Goal: Task Accomplishment & Management: Use online tool/utility

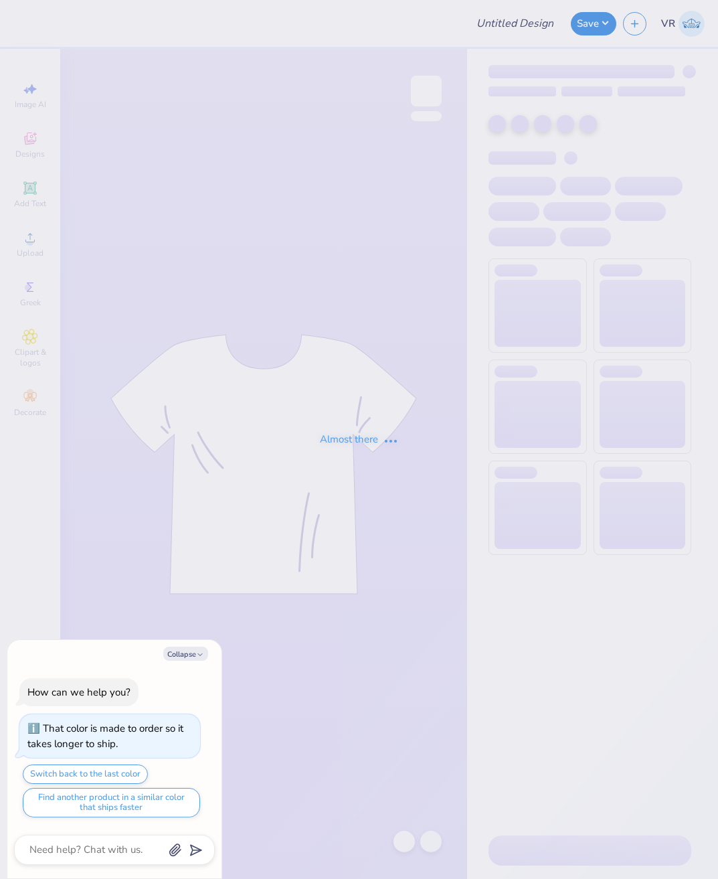
type input "crew neck"
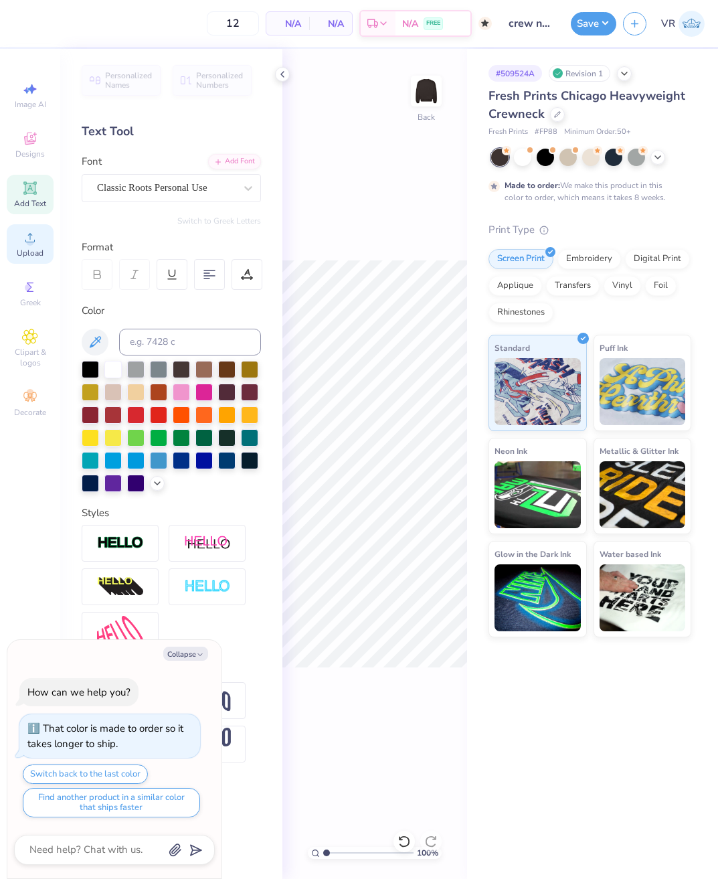
click at [34, 247] on div "Upload" at bounding box center [30, 243] width 47 height 39
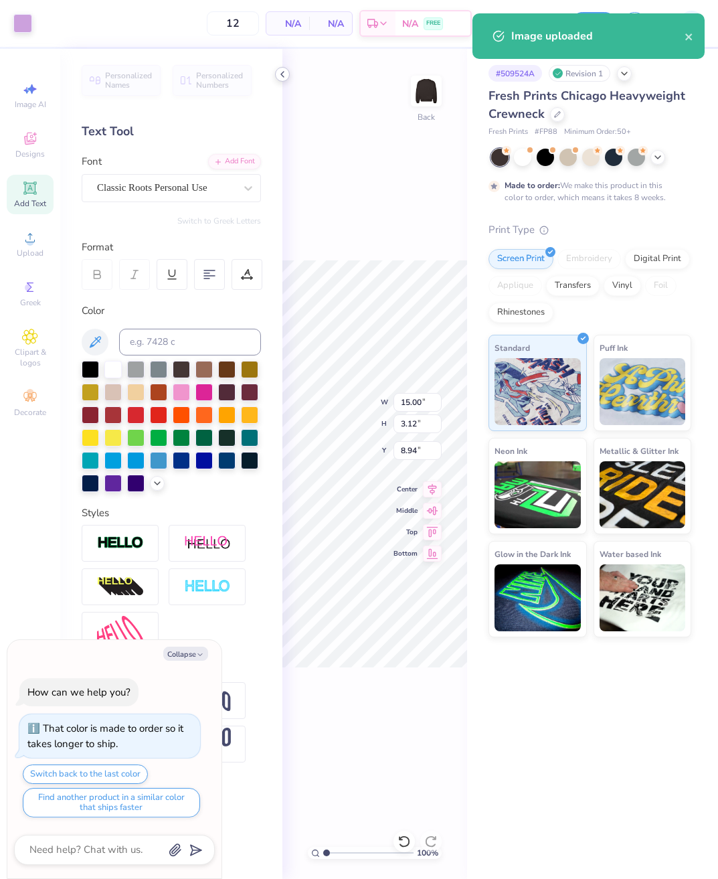
click at [281, 76] on icon at bounding box center [282, 74] width 11 height 11
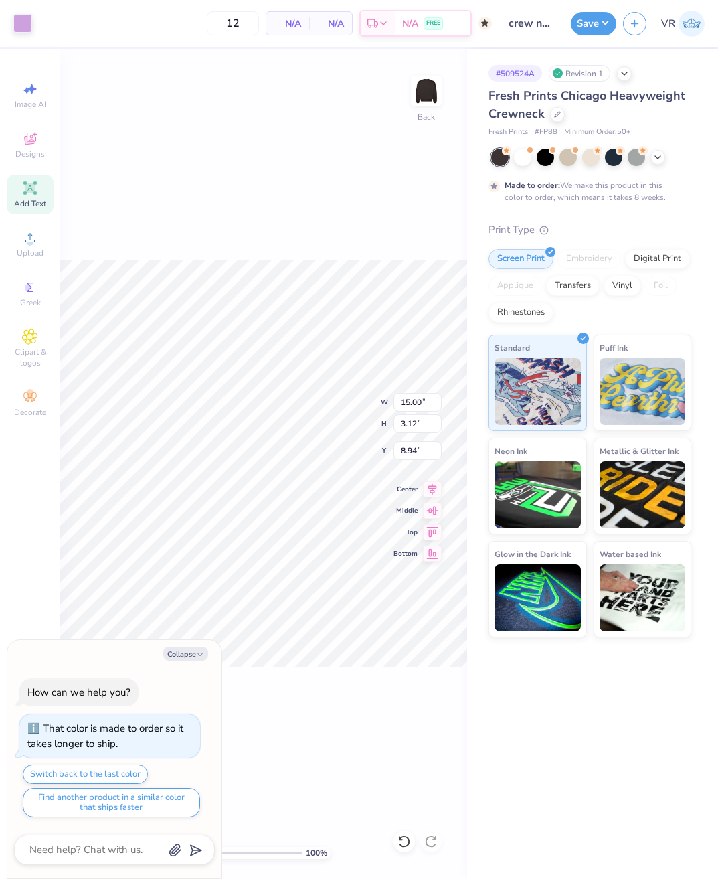
click at [188, 138] on div "100 % Back W 15.00 15.00 " H 3.12 3.12 " Y 8.94 8.94 " Center Middle Top Bottom" at bounding box center [263, 464] width 407 height 830
click at [397, 842] on div at bounding box center [404, 841] width 21 height 21
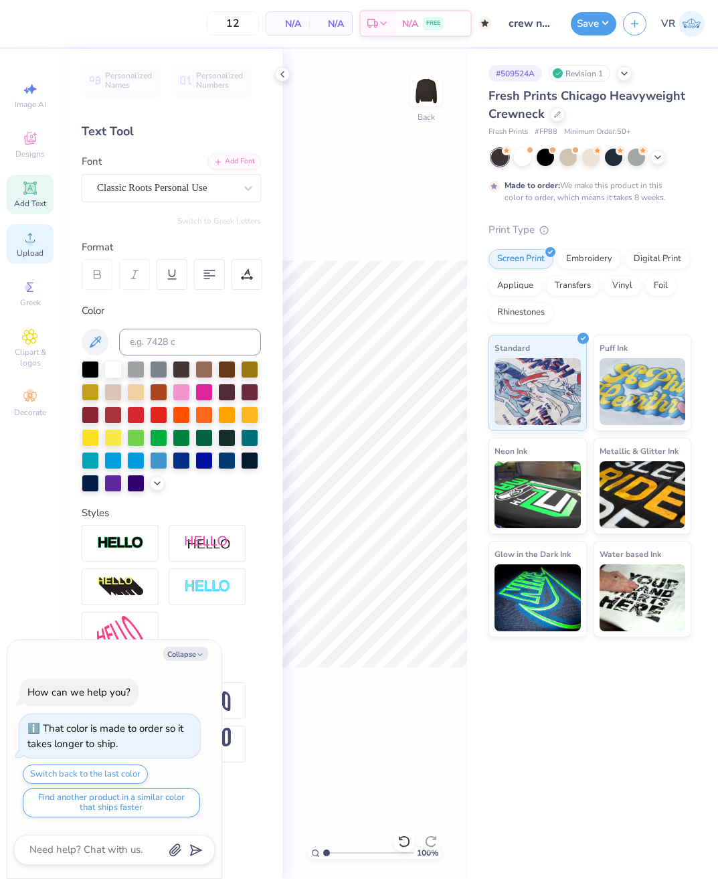
click at [23, 245] on icon at bounding box center [30, 238] width 16 height 16
click at [574, 258] on div "Embroidery" at bounding box center [590, 257] width 64 height 20
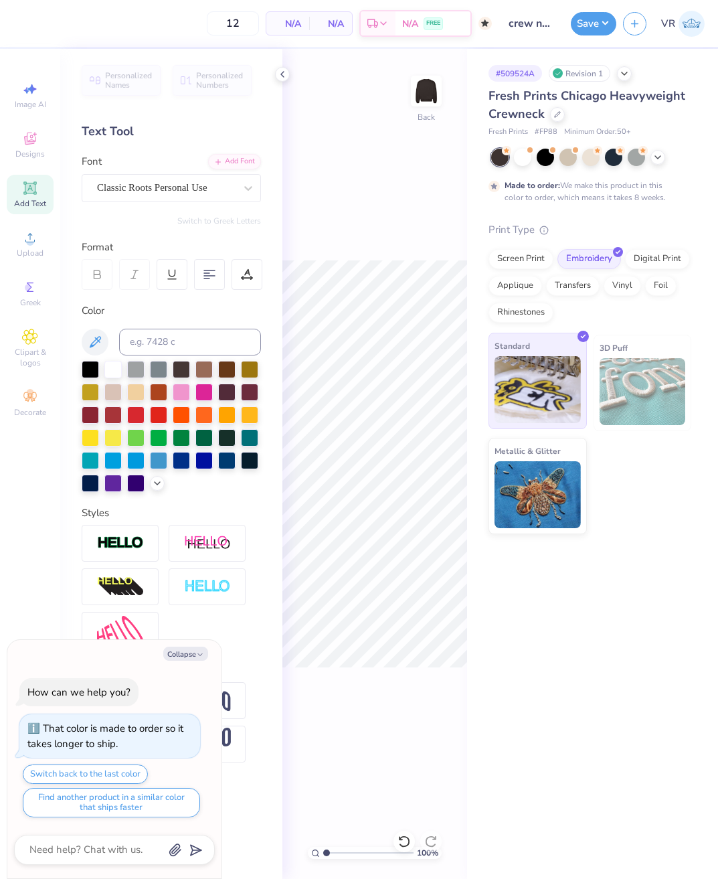
click at [543, 394] on img at bounding box center [538, 389] width 86 height 67
click at [37, 253] on span "Upload" at bounding box center [30, 253] width 27 height 11
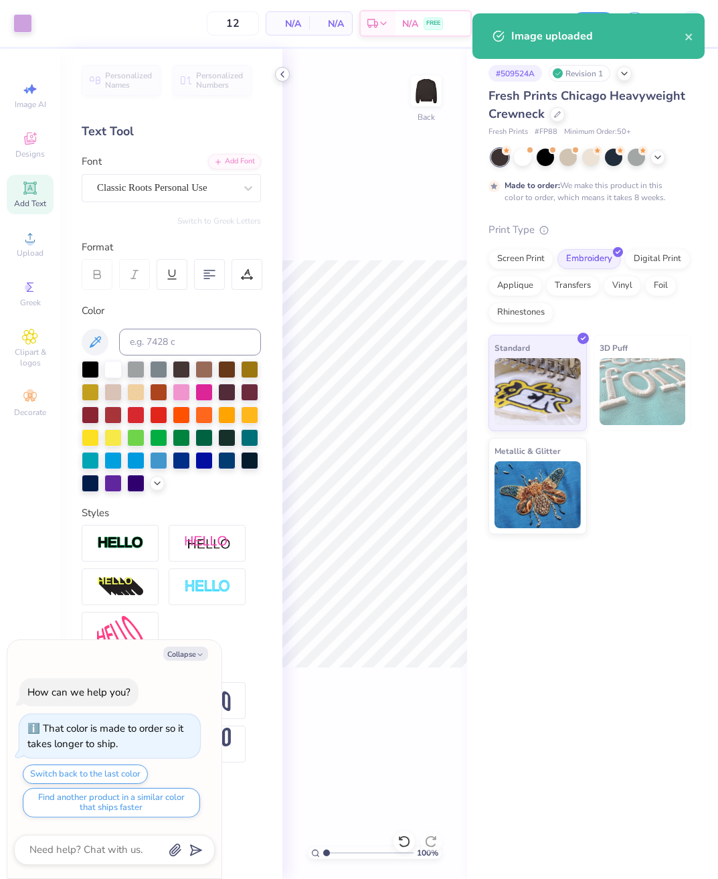
click at [282, 70] on icon at bounding box center [282, 74] width 11 height 11
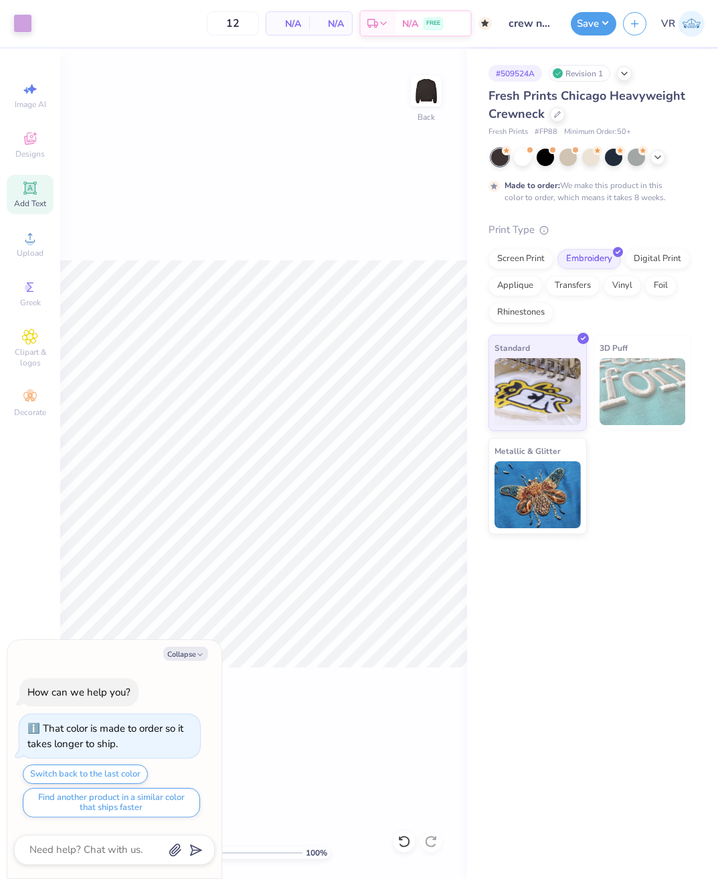
type textarea "x"
click at [410, 451] on input "9.25" at bounding box center [418, 450] width 48 height 19
type input "3"
type textarea "x"
type input "3.00"
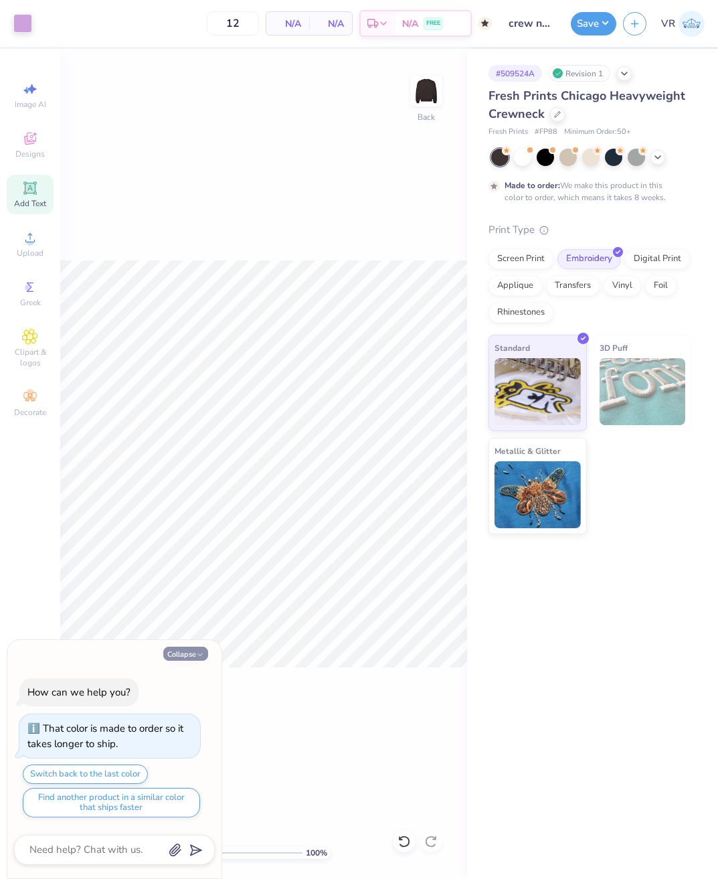
click at [193, 659] on button "Collapse" at bounding box center [185, 654] width 45 height 14
type textarea "x"
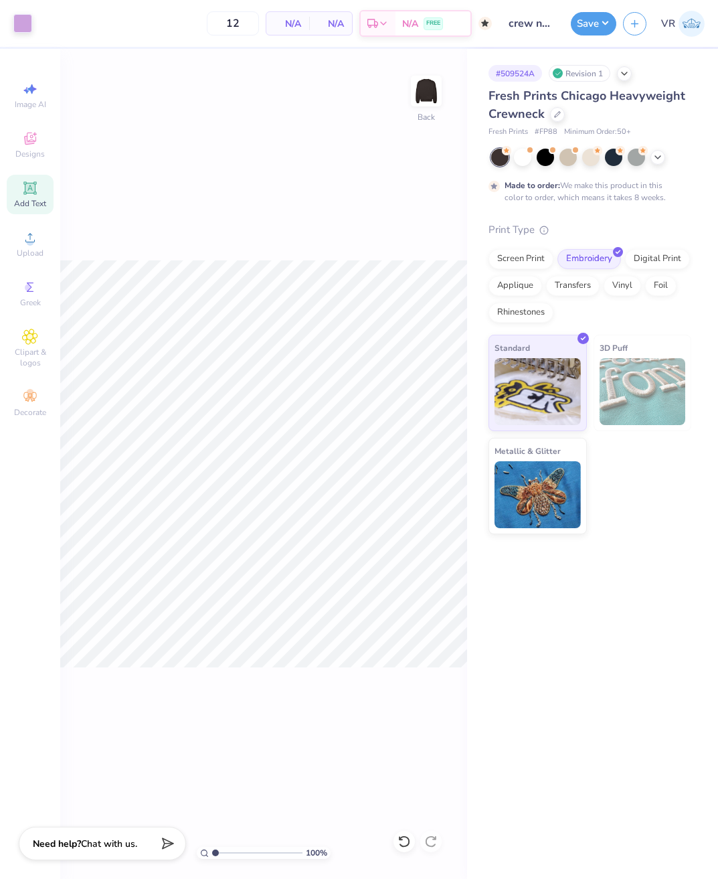
click at [383, 122] on div "100 % Back" at bounding box center [263, 464] width 407 height 830
click at [307, 232] on div "100 % Back" at bounding box center [263, 464] width 407 height 830
type input "1"
drag, startPoint x: 217, startPoint y: 854, endPoint x: 220, endPoint y: 764, distance: 89.8
click at [212, 847] on input "range" at bounding box center [257, 853] width 90 height 12
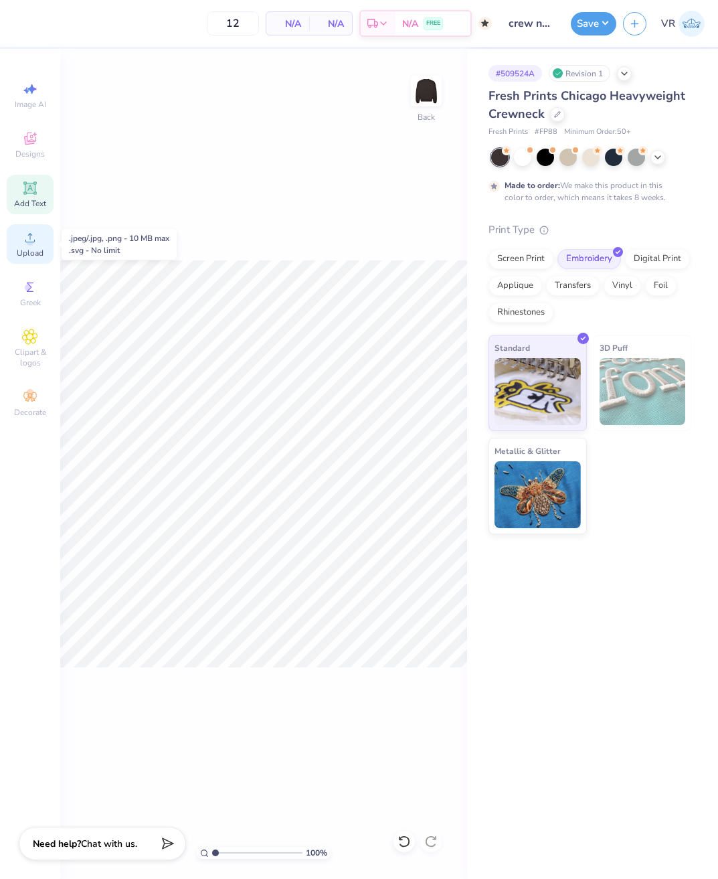
click at [29, 243] on circle at bounding box center [29, 241] width 7 height 7
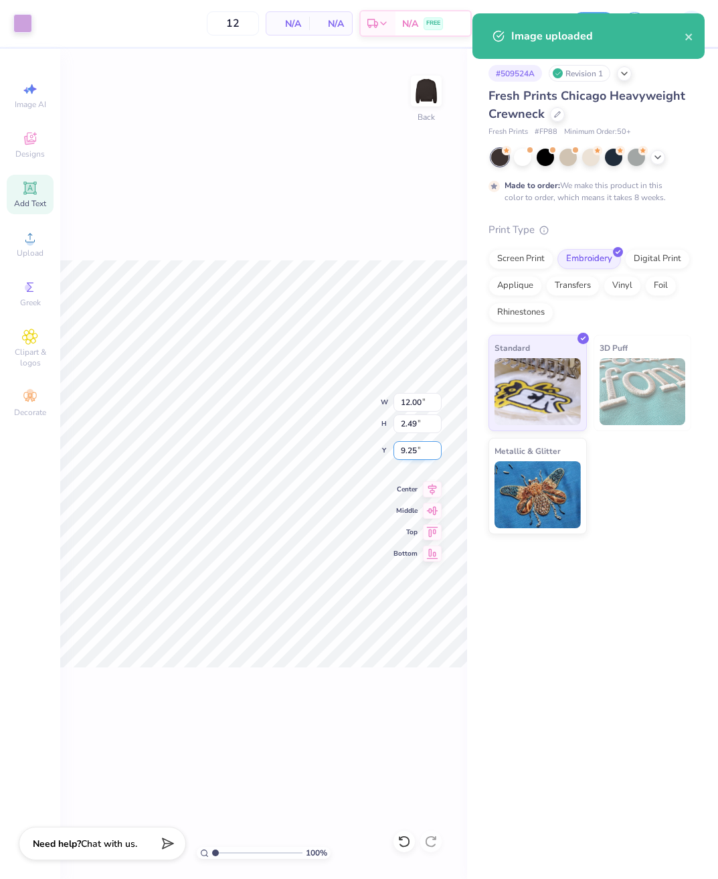
click at [424, 443] on input "9.25" at bounding box center [418, 450] width 48 height 19
type input "3.00"
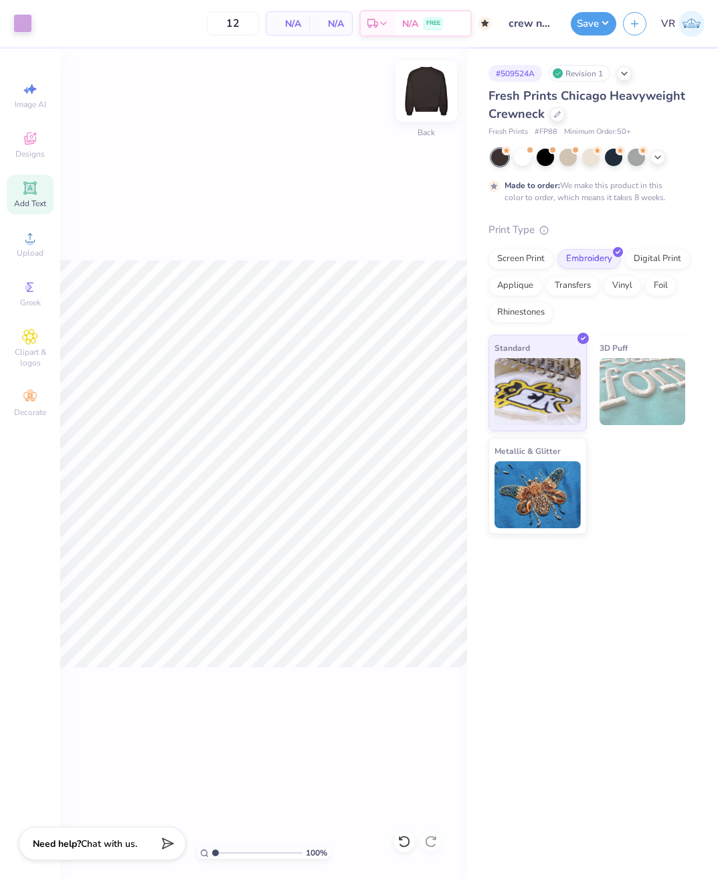
click at [430, 92] on img at bounding box center [427, 91] width 54 height 54
click at [36, 251] on span "Upload" at bounding box center [30, 253] width 27 height 11
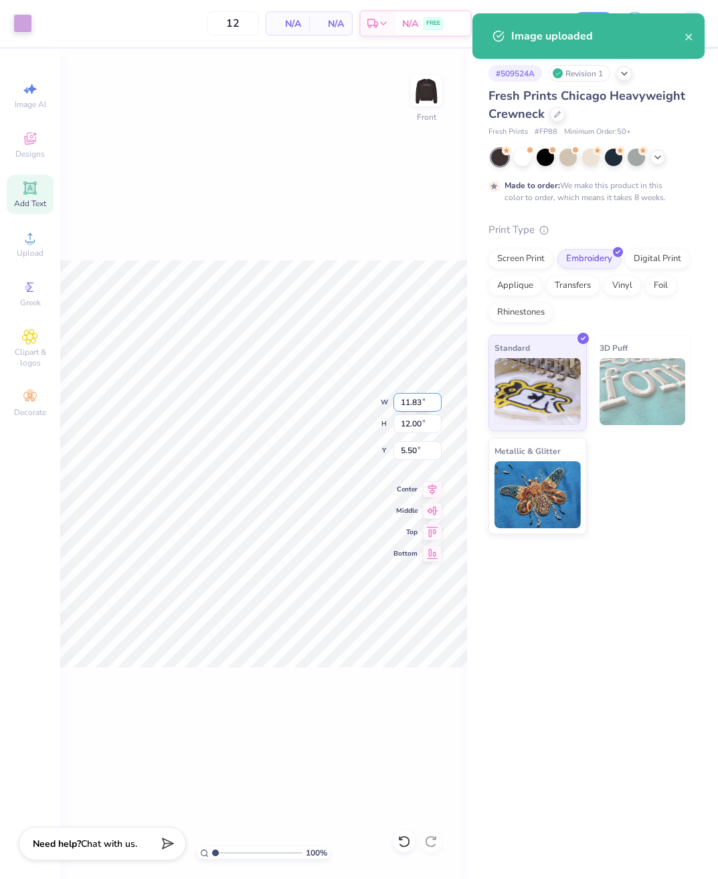
click at [408, 397] on input "11.83" at bounding box center [418, 402] width 48 height 19
type input "11.84"
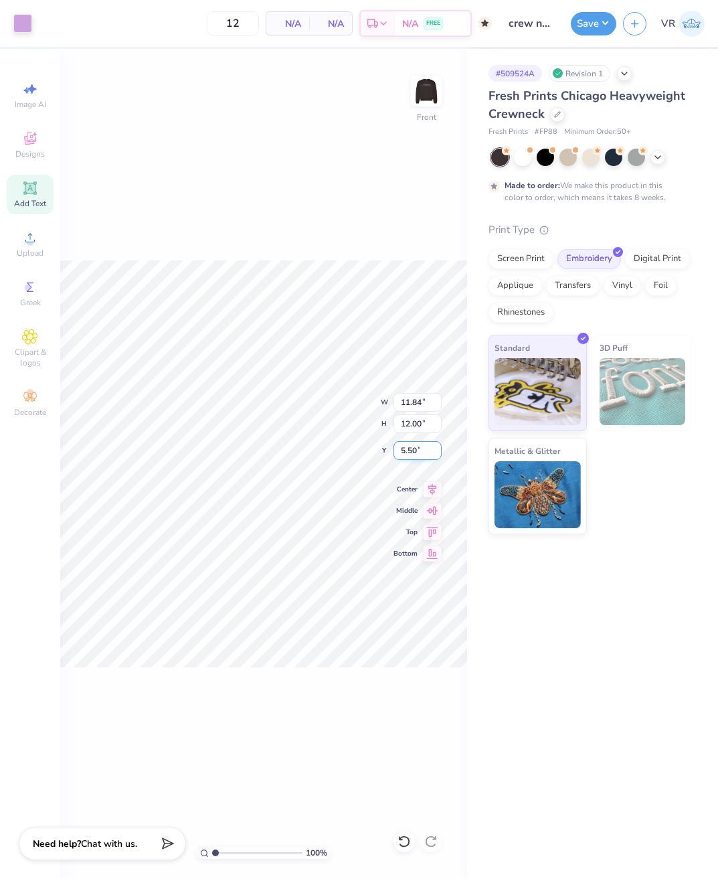
click at [418, 452] on input "5.50" at bounding box center [418, 450] width 48 height 19
type input "3.00"
click at [592, 25] on button "Save" at bounding box center [594, 21] width 46 height 23
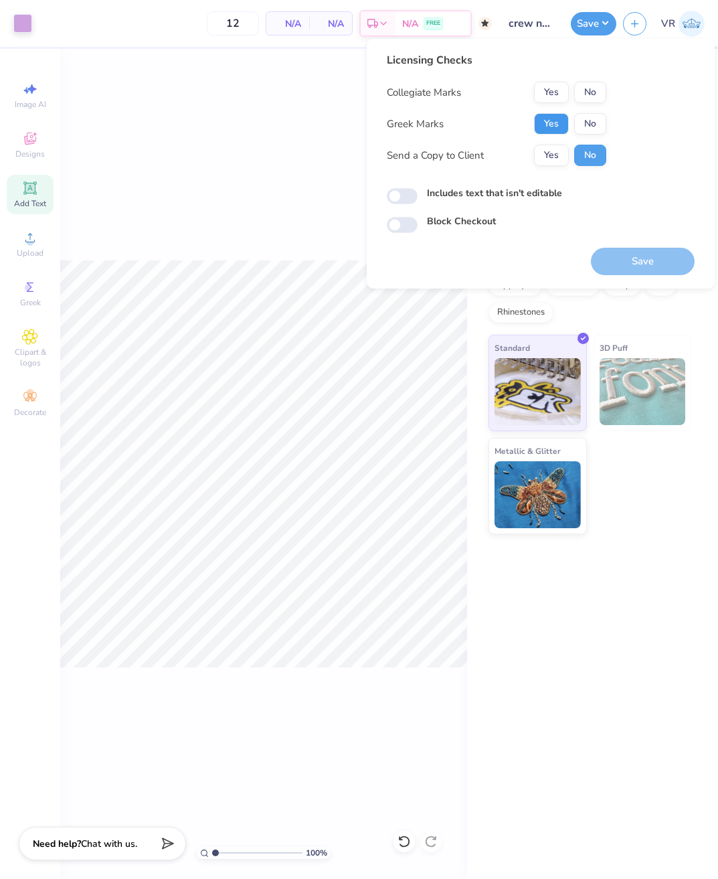
click at [558, 125] on button "Yes" at bounding box center [551, 123] width 35 height 21
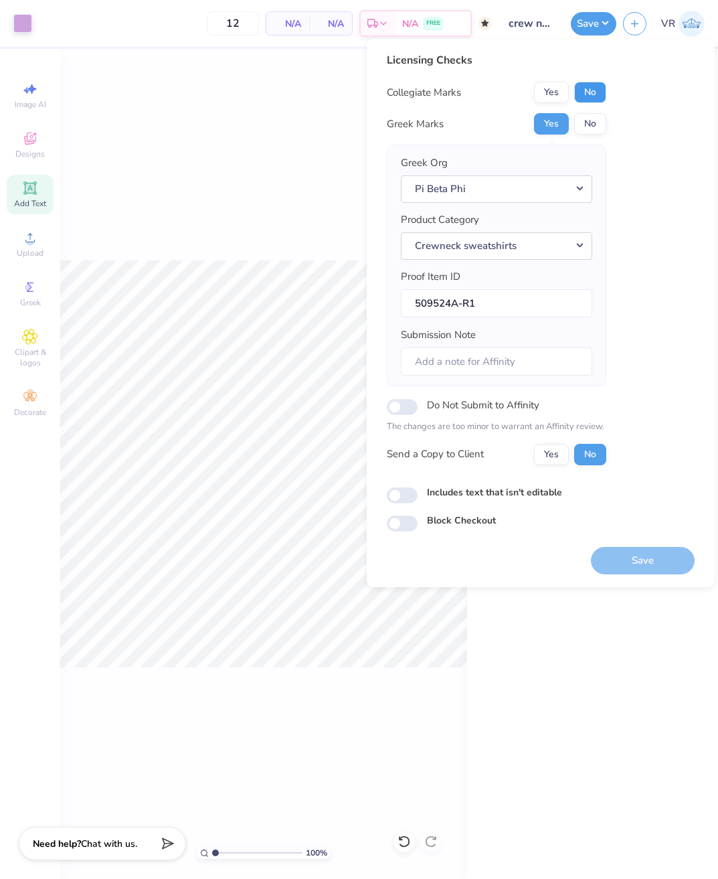
click at [590, 92] on button "No" at bounding box center [590, 92] width 32 height 21
click at [634, 555] on button "Save" at bounding box center [643, 560] width 104 height 27
click at [270, 207] on div "100 % Front" at bounding box center [263, 464] width 407 height 830
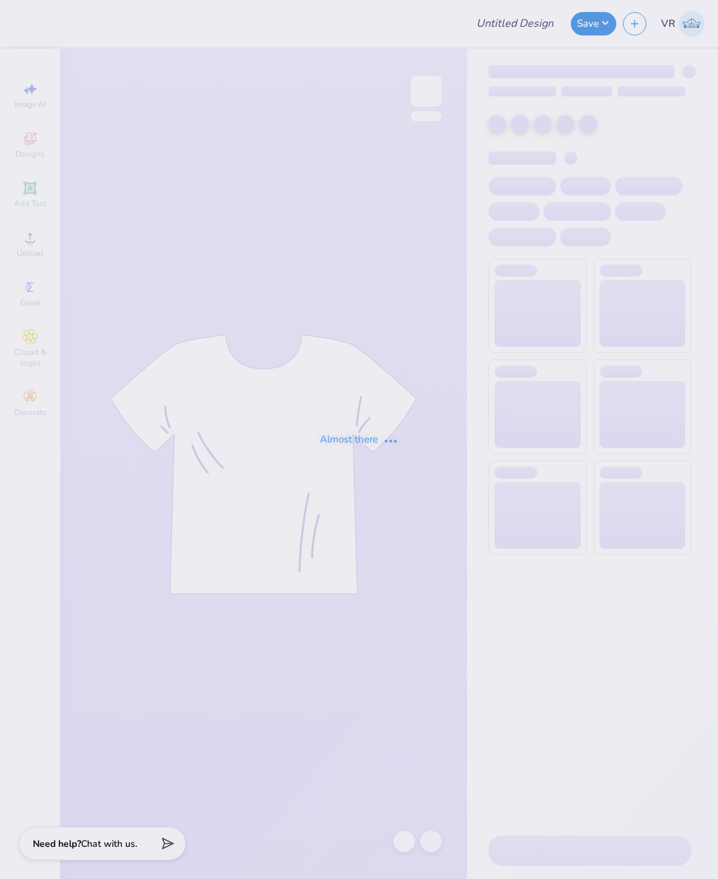
type input "crew neck"
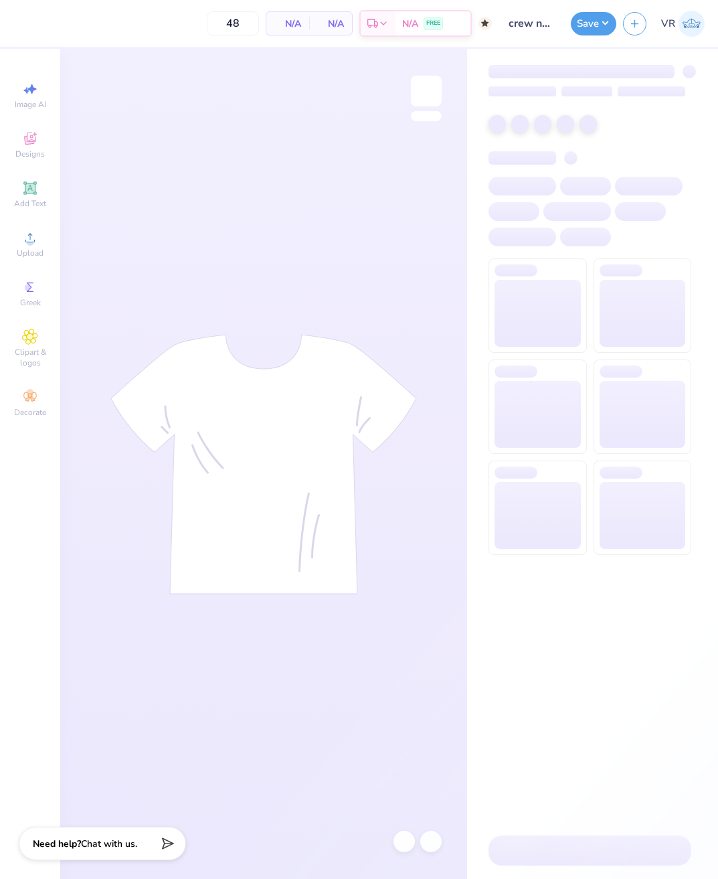
type input "50"
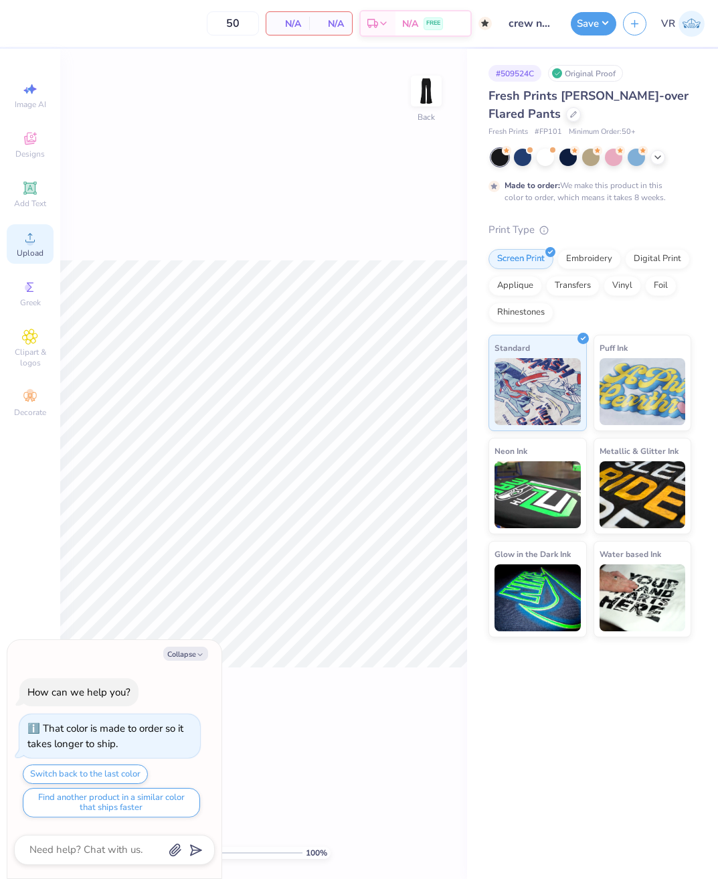
click at [22, 246] on div "Upload" at bounding box center [30, 243] width 47 height 39
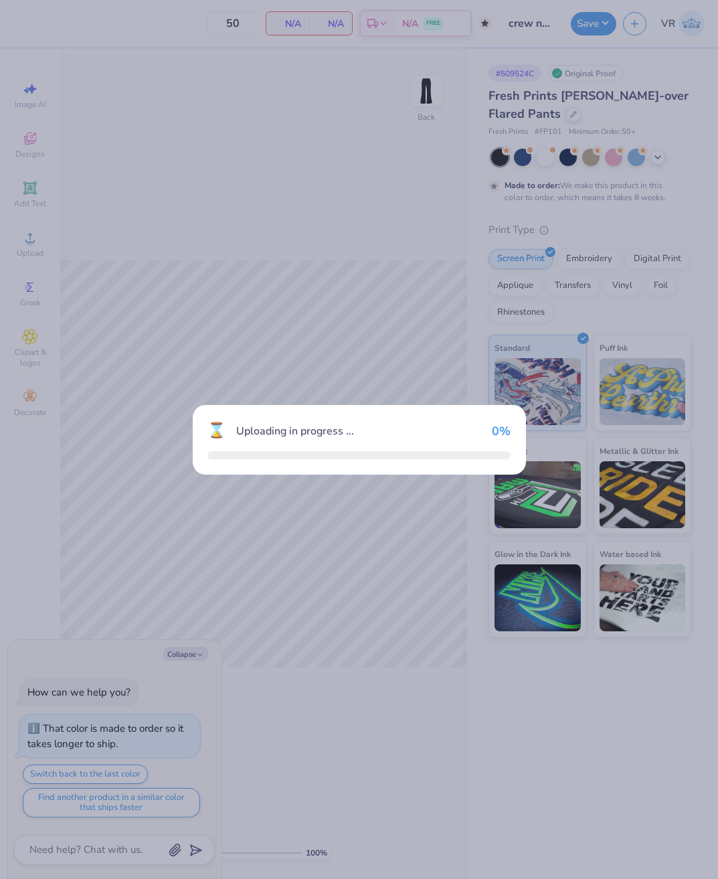
type textarea "x"
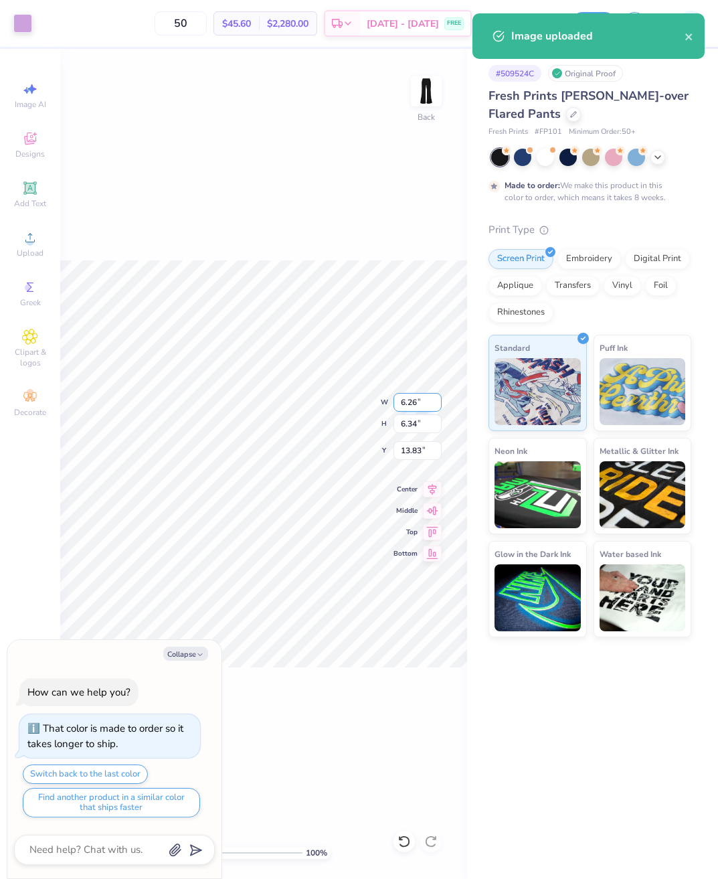
click at [428, 399] on input "6.26" at bounding box center [418, 402] width 48 height 19
type input "6"
type textarea "x"
type input "6.00"
type input "6.08"
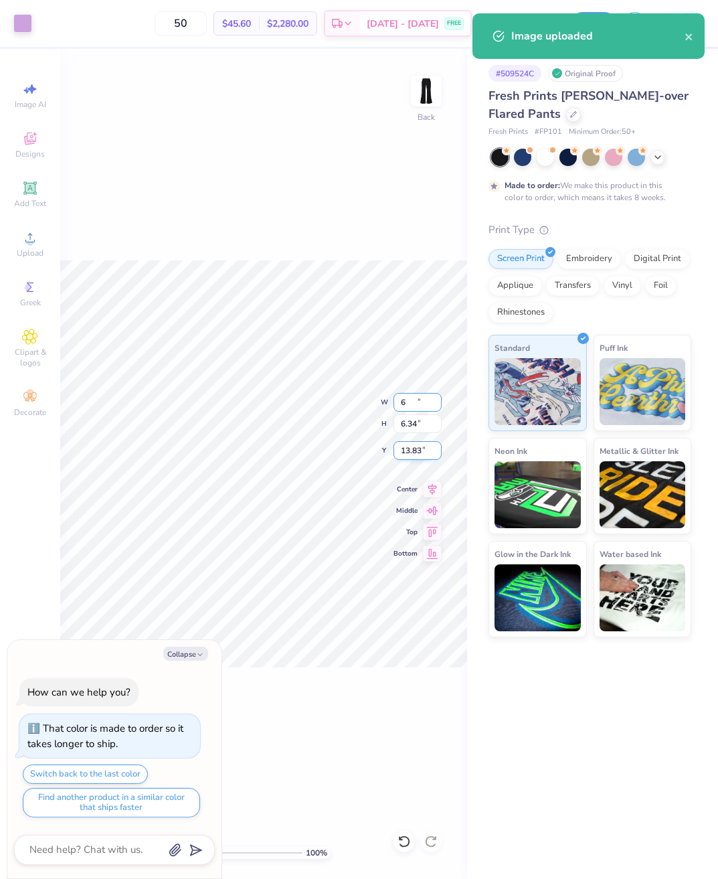
type input "13.96"
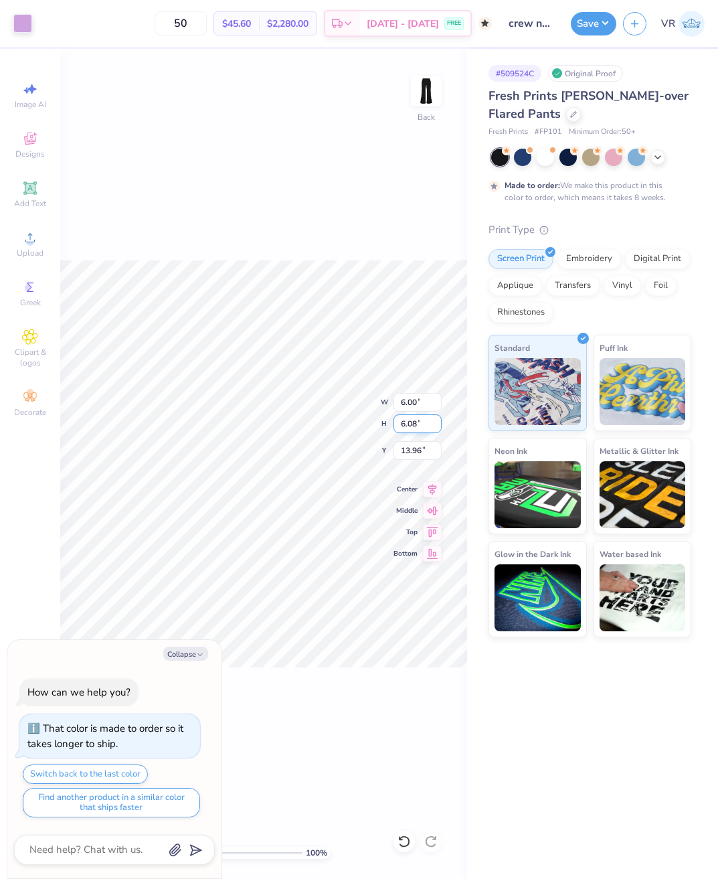
click at [329, 415] on div "100 % Back W 6.00 6.00 " H 6.08 6.08 " Y 13.96 13.96 " Center Middle Top Bottom" at bounding box center [263, 464] width 407 height 830
type textarea "x"
type input "3.12"
type textarea "x"
click at [419, 404] on input "6.00" at bounding box center [418, 402] width 48 height 19
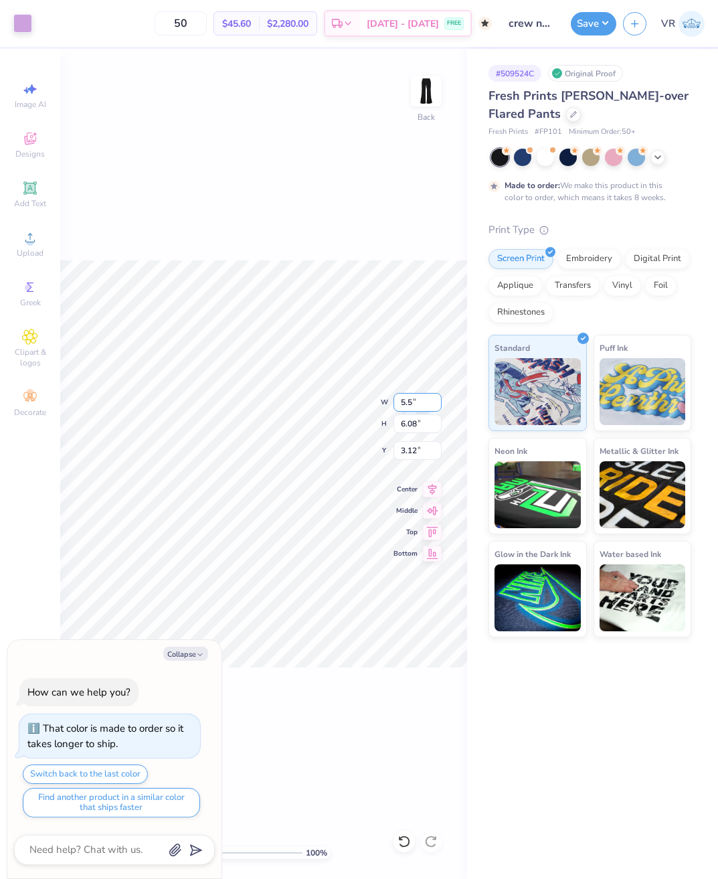
type input "5.5"
type textarea "x"
type input "5.50"
type input "5.58"
type input "3.37"
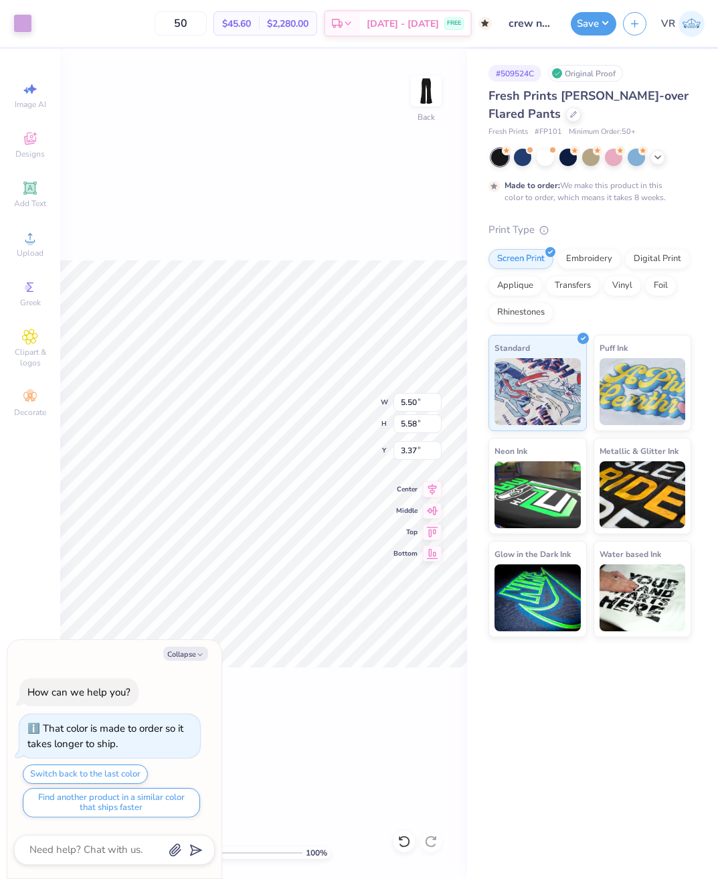
type textarea "x"
type input "2.35"
click at [27, 242] on icon at bounding box center [29, 237] width 9 height 9
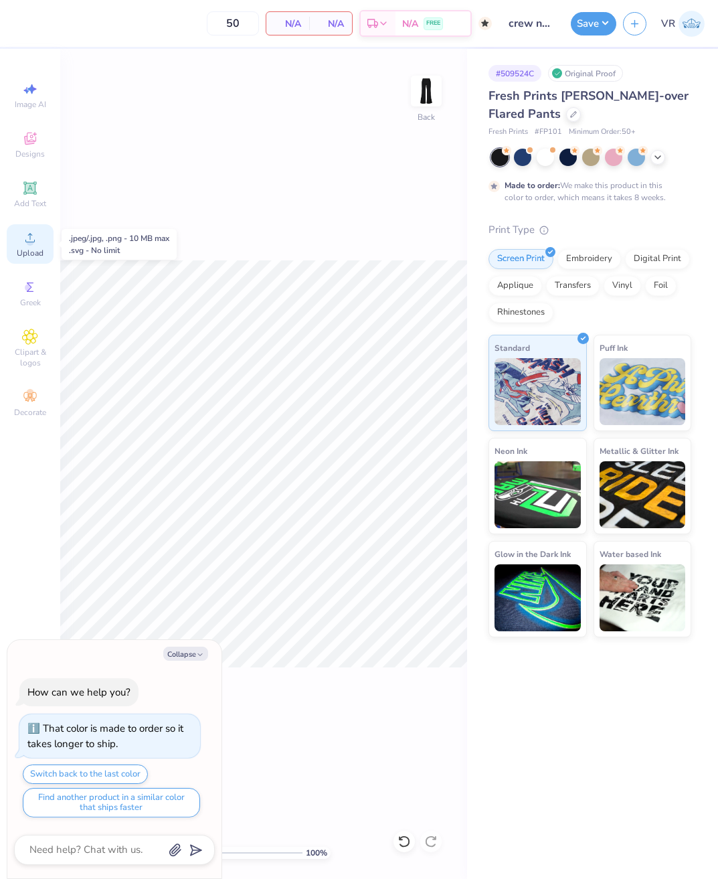
type textarea "x"
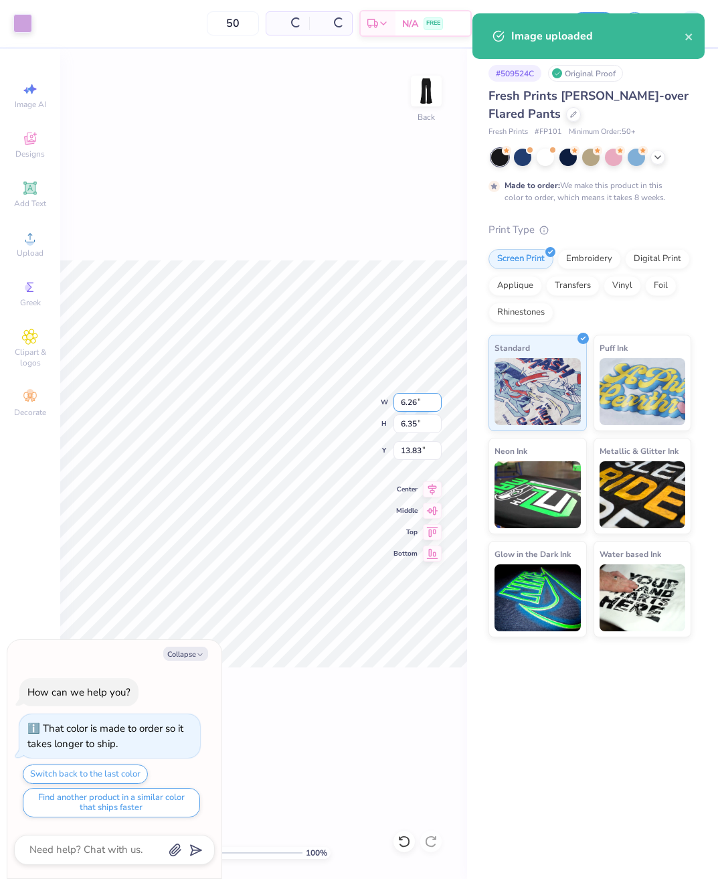
click at [406, 396] on input "6.26" at bounding box center [418, 402] width 48 height 19
type input "5.5"
type textarea "x"
type input "5.50"
type input "5.58"
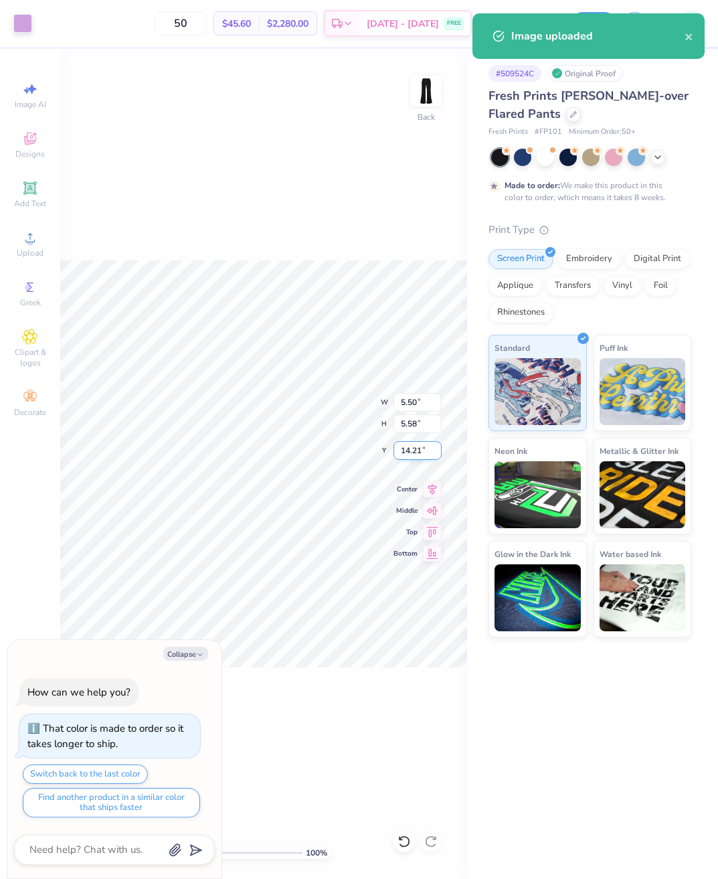
click at [406, 453] on input "14.21" at bounding box center [418, 450] width 48 height 19
type input "3"
type textarea "x"
type input "3.00"
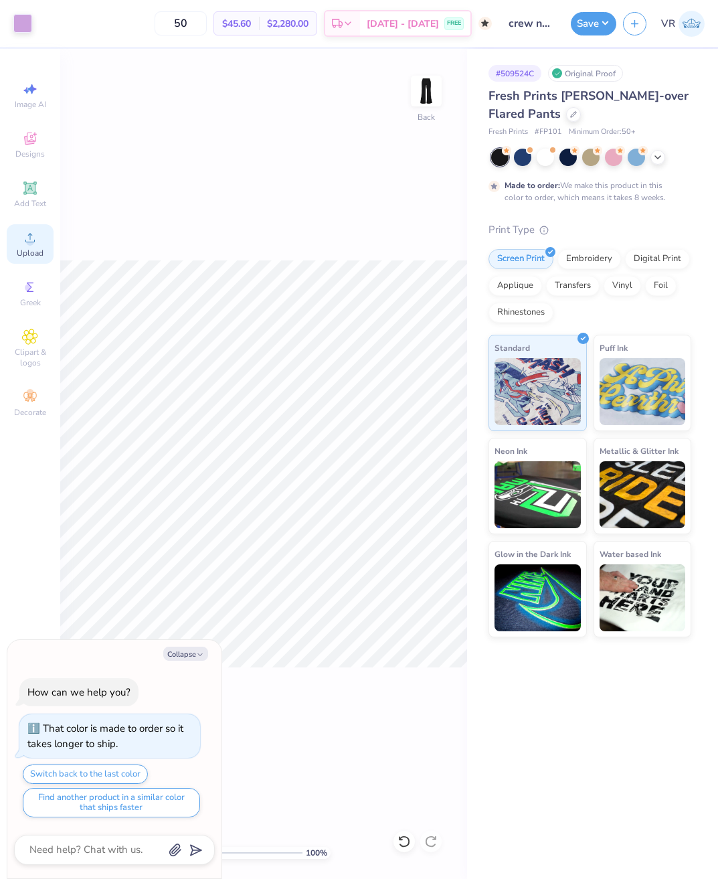
click at [19, 237] on div "Upload" at bounding box center [30, 243] width 47 height 39
type textarea "x"
type input "1.30"
type input "6.26"
type input "13.87"
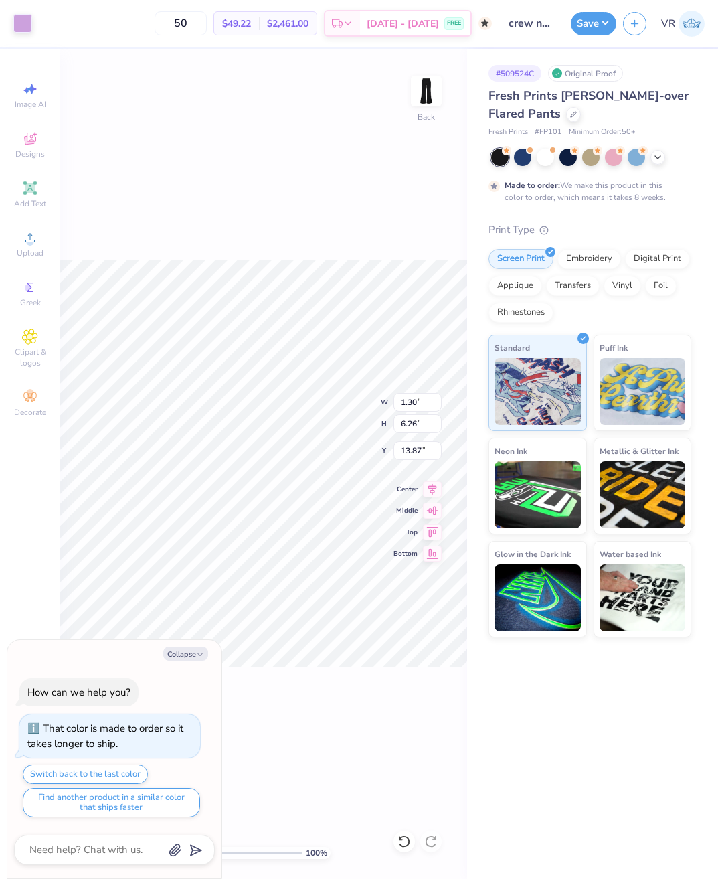
type textarea "x"
type input "9.37"
click at [422, 398] on input "1.30" at bounding box center [418, 402] width 48 height 19
type input "3.5"
type textarea "x"
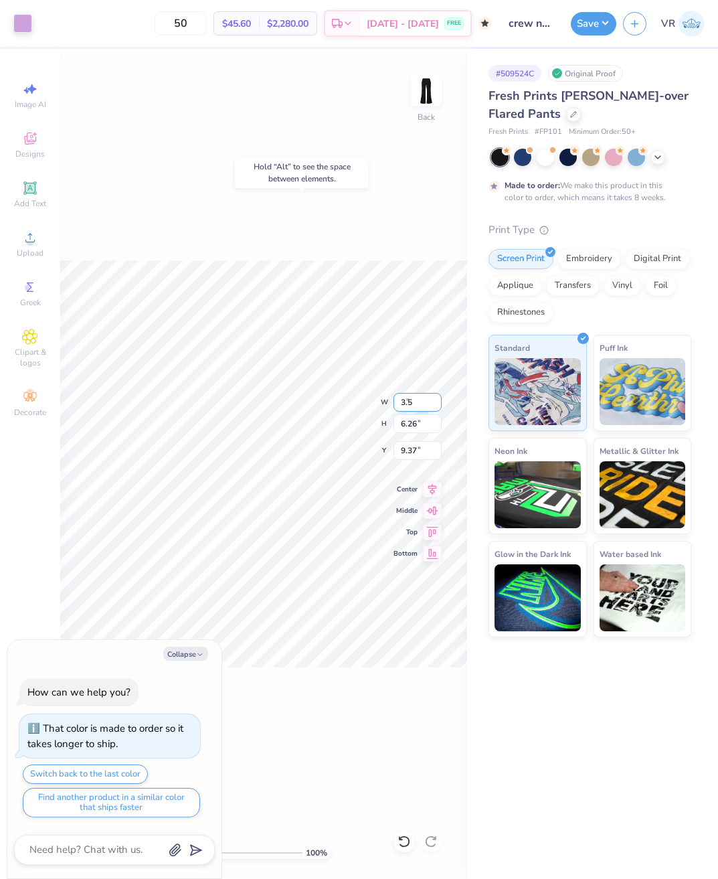
type input "3.50"
type input "16.89"
type input "4.05"
type textarea "x"
type input "8.96"
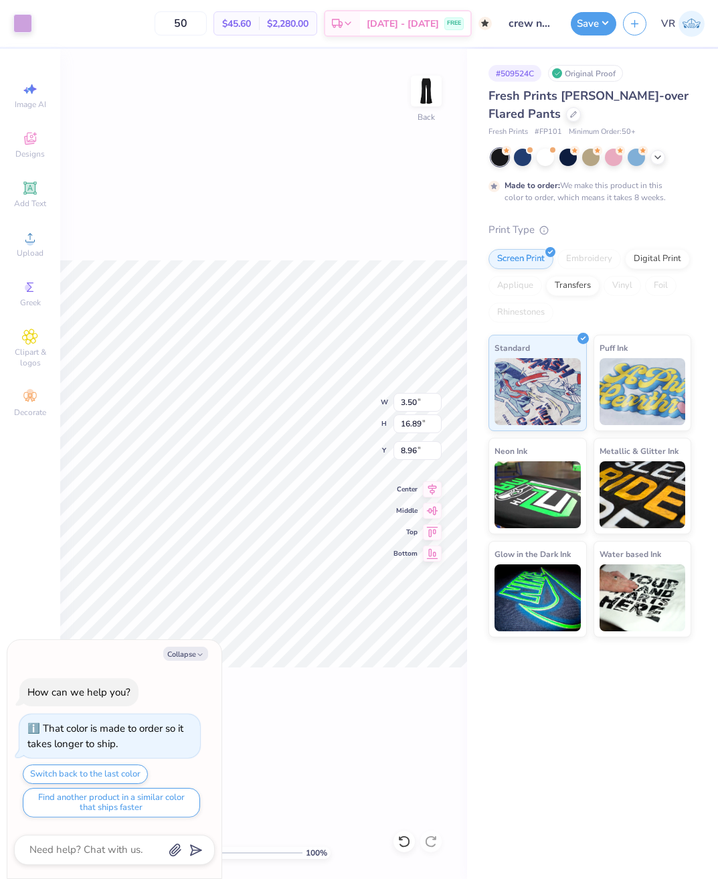
click at [431, 238] on div "100 % Back W 3.50 3.50 " H 16.89 16.89 " Y 8.96 8.96 " Center Middle Top Bottom" at bounding box center [263, 464] width 407 height 830
click at [538, 370] on img at bounding box center [538, 389] width 86 height 67
type textarea "x"
type input "5.50"
type input "5.58"
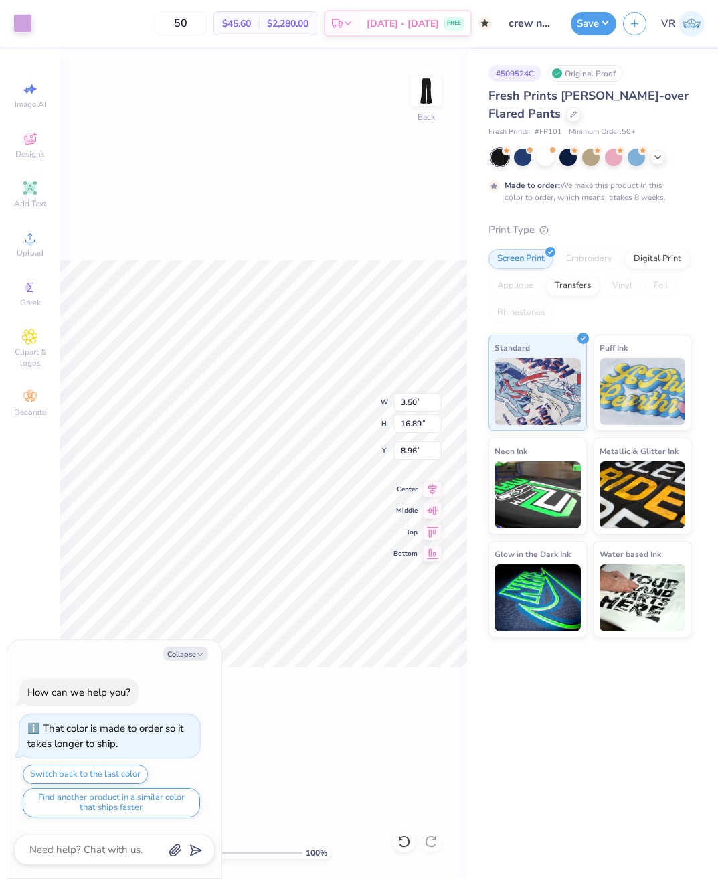
type input "3.00"
type textarea "x"
type input "3.50"
type input "16.89"
type input "8.96"
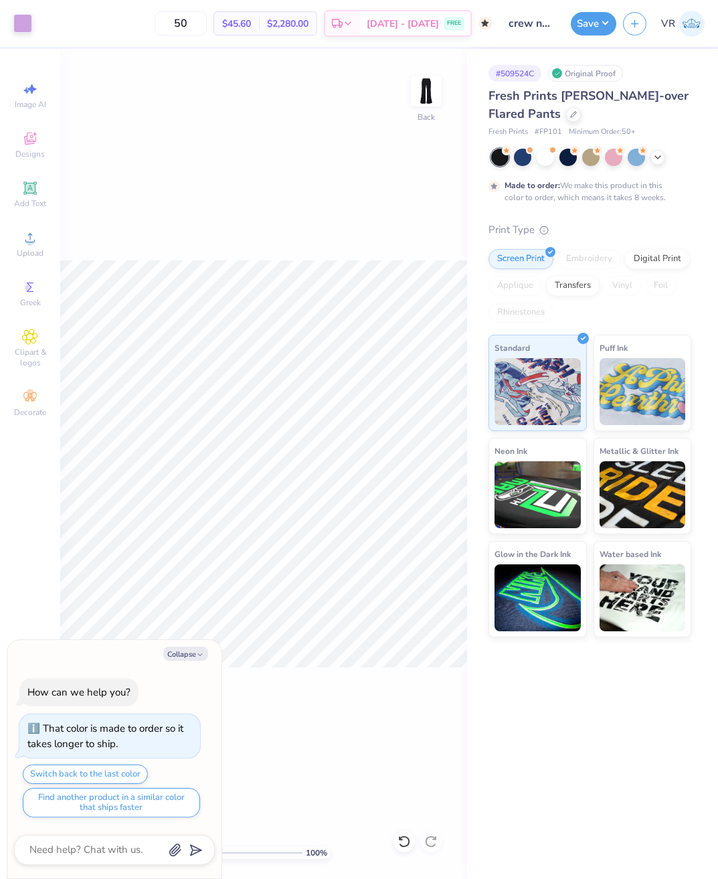
type textarea "x"
click at [408, 401] on input "5.50" at bounding box center [418, 402] width 48 height 19
type input "3.5"
type textarea "x"
type input "3.50"
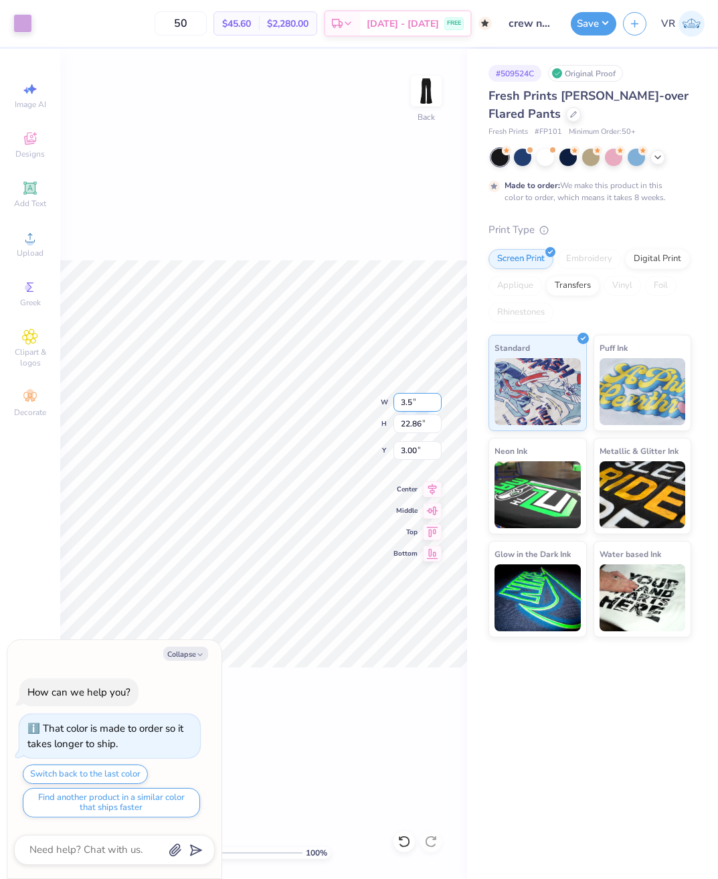
type input "14.55"
type input "7.16"
type textarea "x"
type input "2.45"
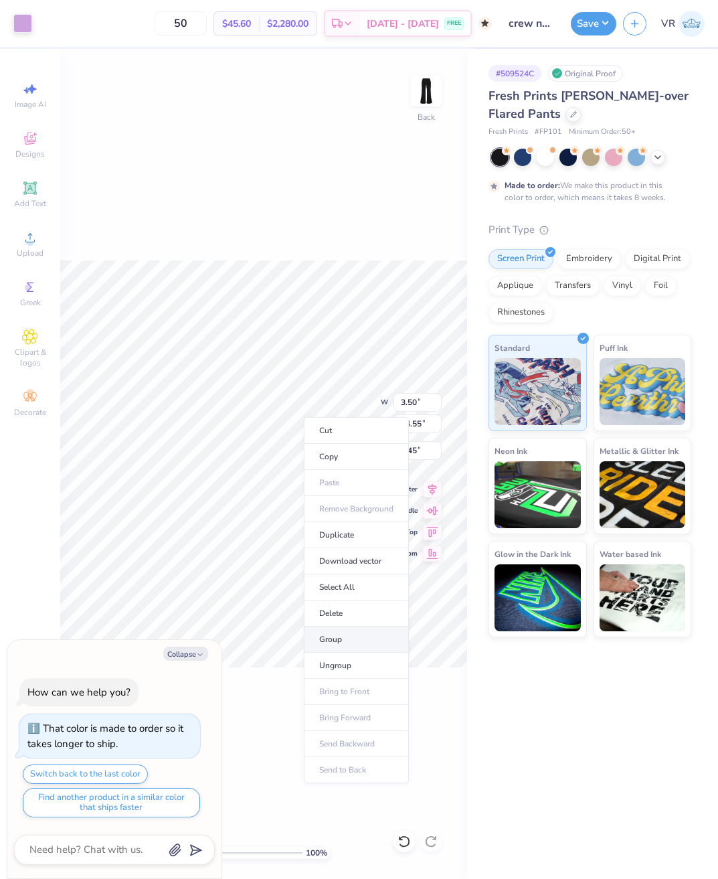
click at [342, 633] on li "Group" at bounding box center [356, 640] width 105 height 26
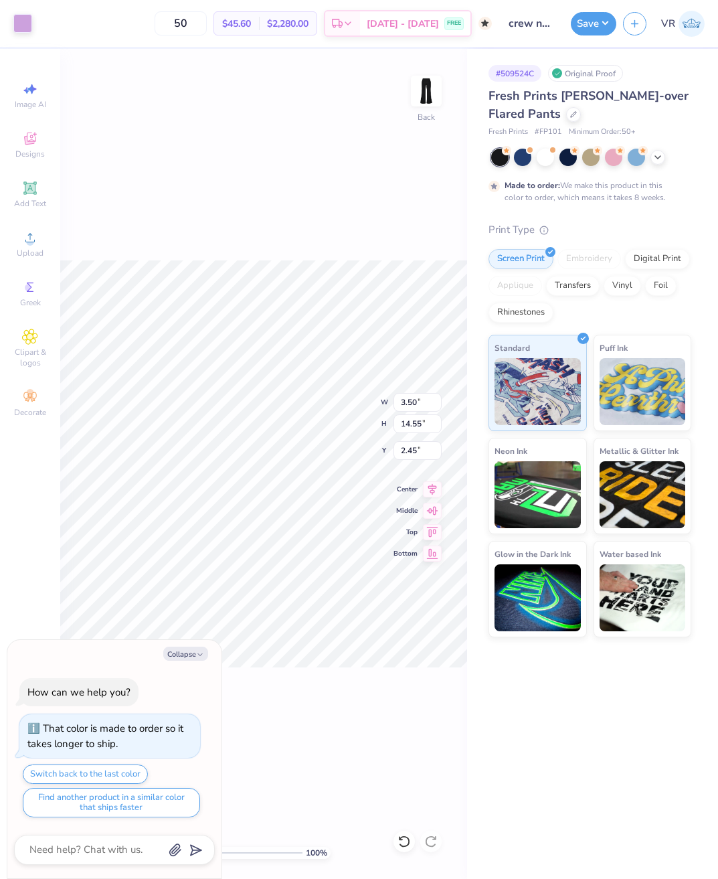
type textarea "x"
drag, startPoint x: 406, startPoint y: 423, endPoint x: 440, endPoint y: 422, distance: 34.1
click at [406, 423] on input "14.55" at bounding box center [418, 423] width 48 height 19
type input "17"
type textarea "x"
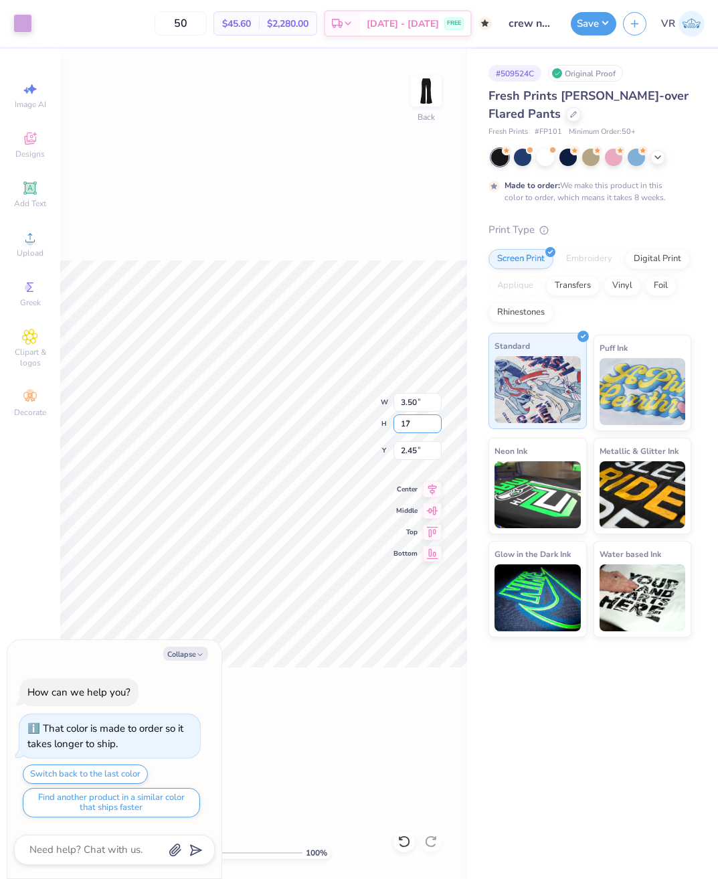
type input "4.09"
type input "17.00"
type input "1.23"
type textarea "x"
type input "3.27"
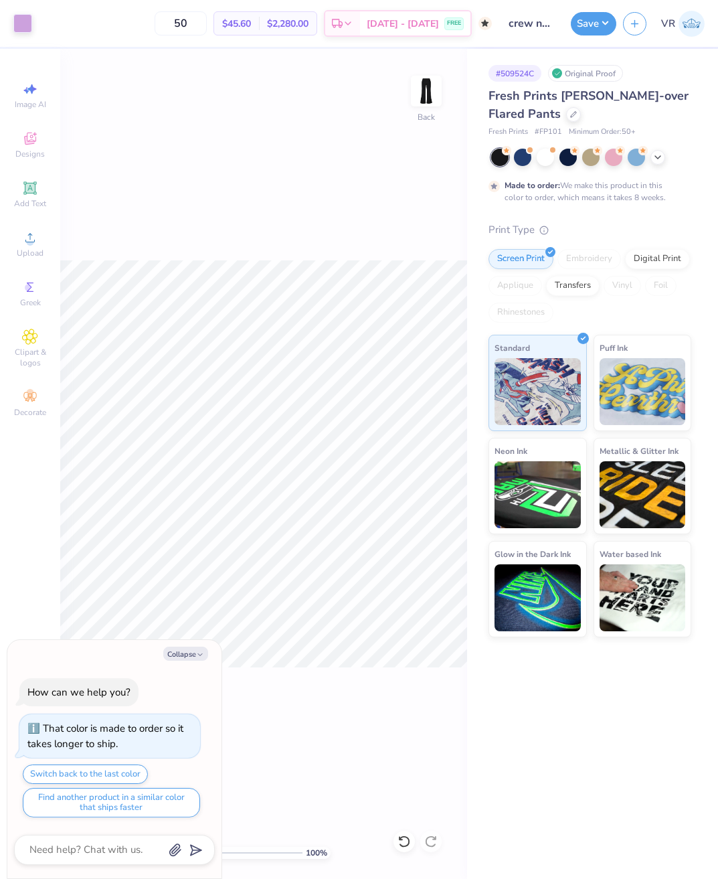
type textarea "x"
click at [406, 402] on input "4.09" at bounding box center [418, 402] width 48 height 19
type input "3.5"
type textarea "x"
type input "3.50"
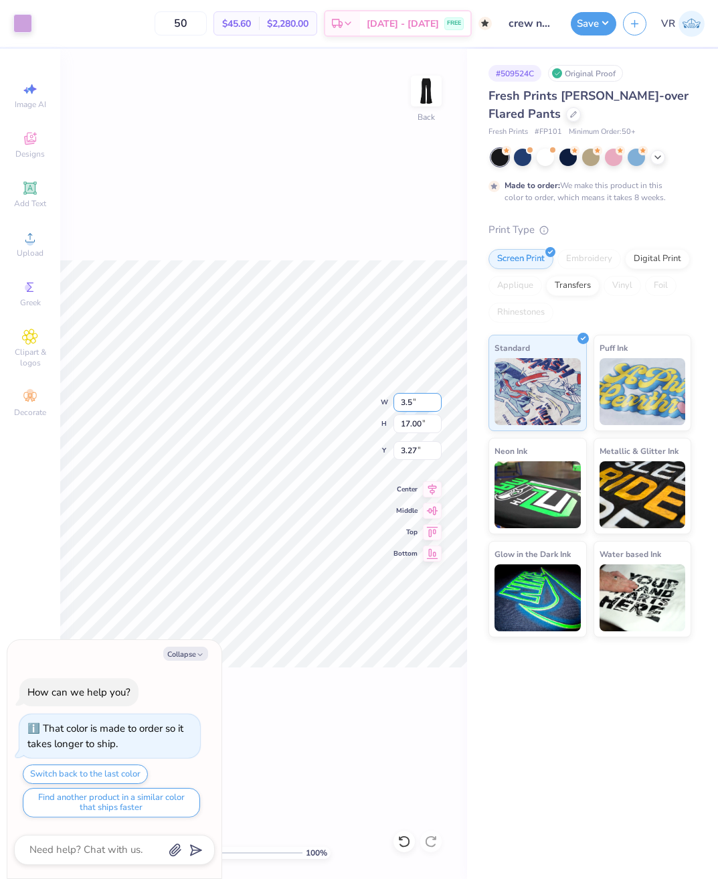
type input "14.54"
type input "4.50"
click at [420, 445] on input "4.50" at bounding box center [418, 450] width 48 height 19
click at [586, 24] on button "Save" at bounding box center [594, 21] width 46 height 23
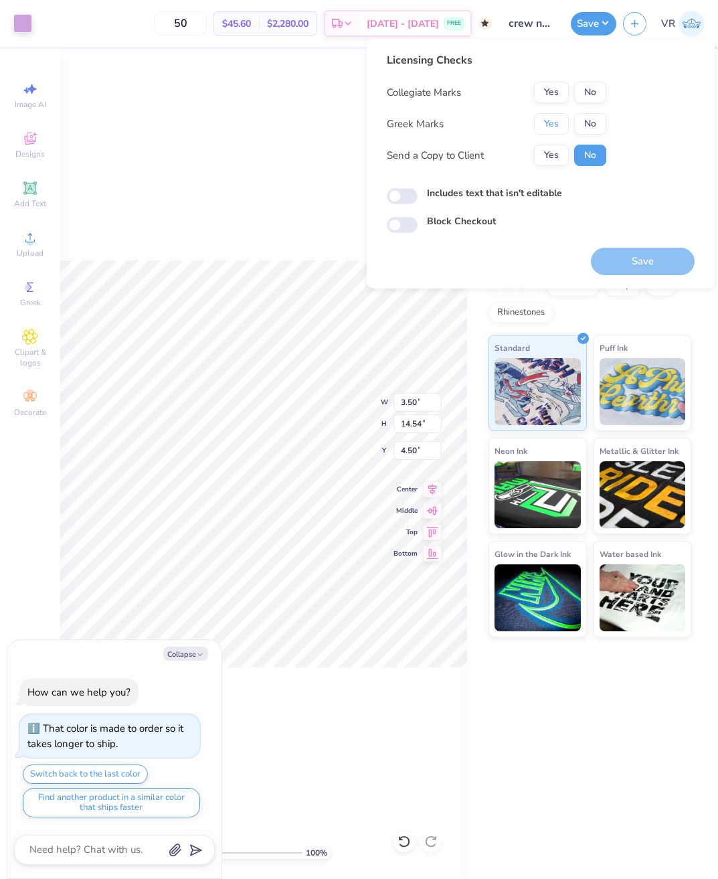
drag, startPoint x: 548, startPoint y: 127, endPoint x: 585, endPoint y: 104, distance: 43.9
click at [548, 126] on button "Yes" at bounding box center [551, 123] width 35 height 21
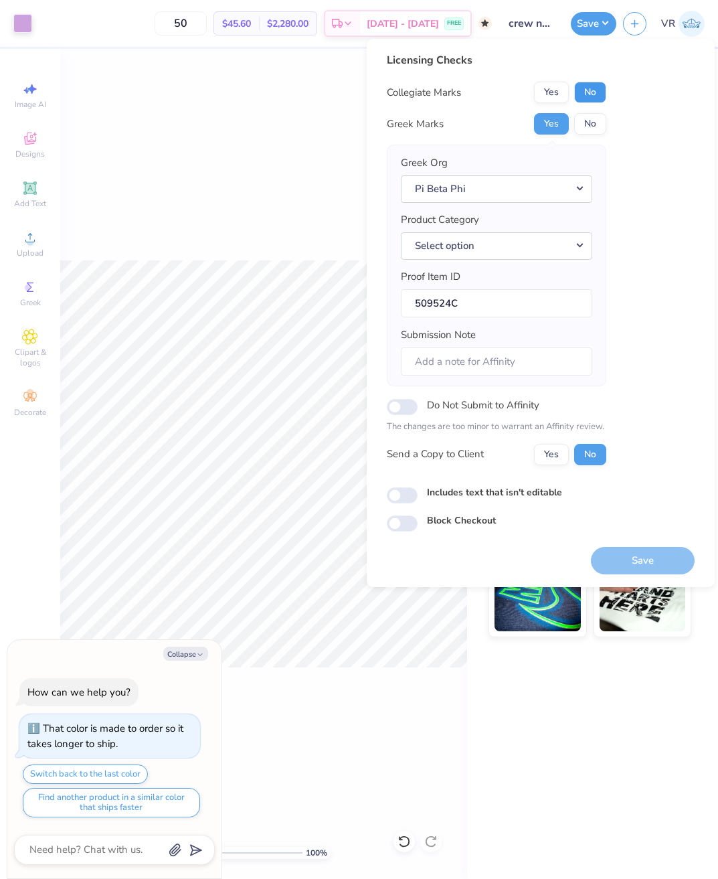
click at [592, 98] on button "No" at bounding box center [590, 92] width 32 height 21
click at [649, 566] on button "Save" at bounding box center [643, 560] width 104 height 27
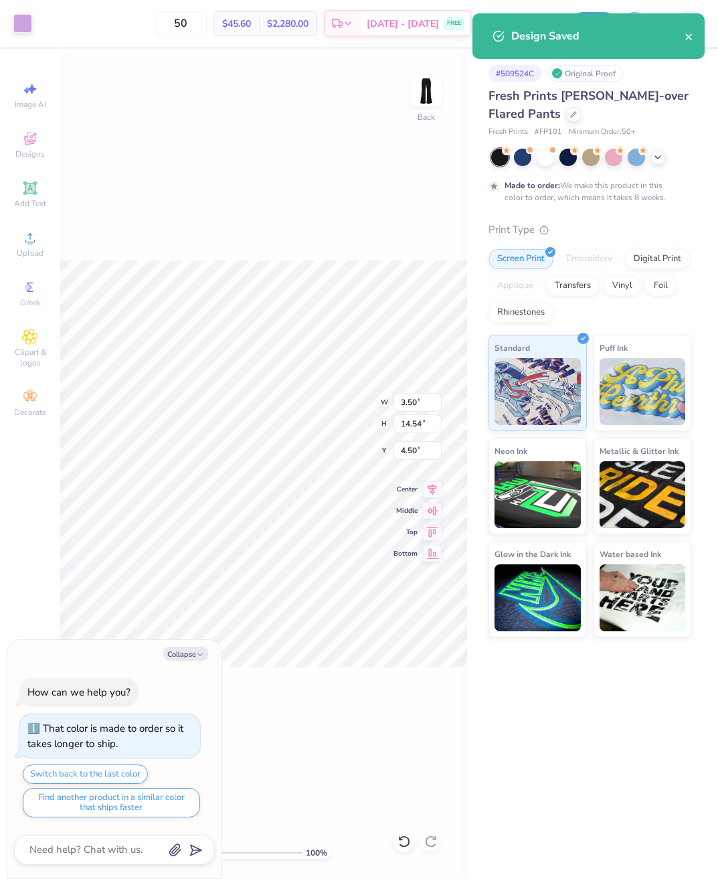
type textarea "x"
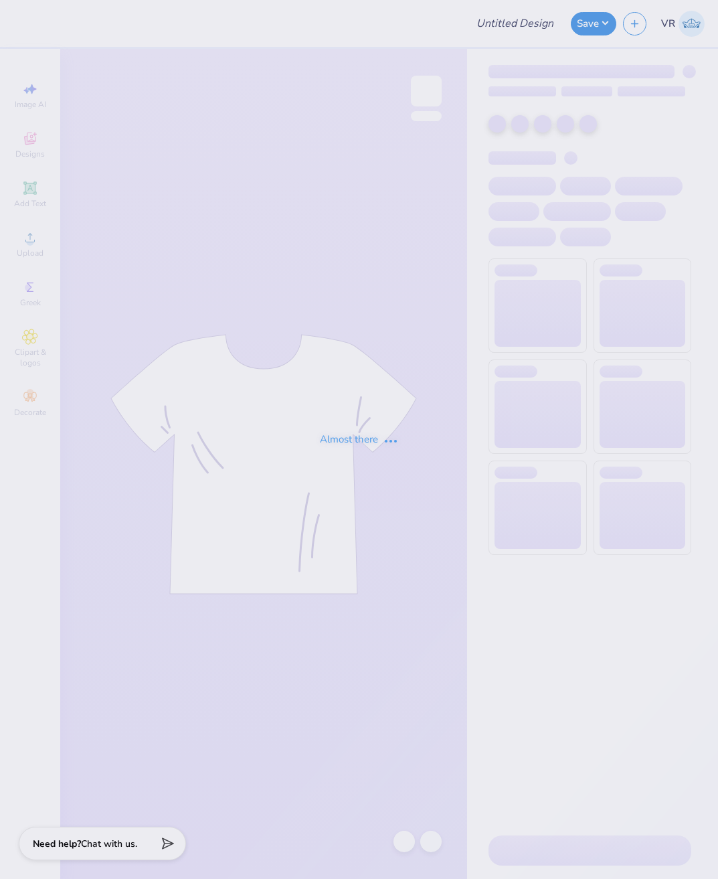
type input "crew neck"
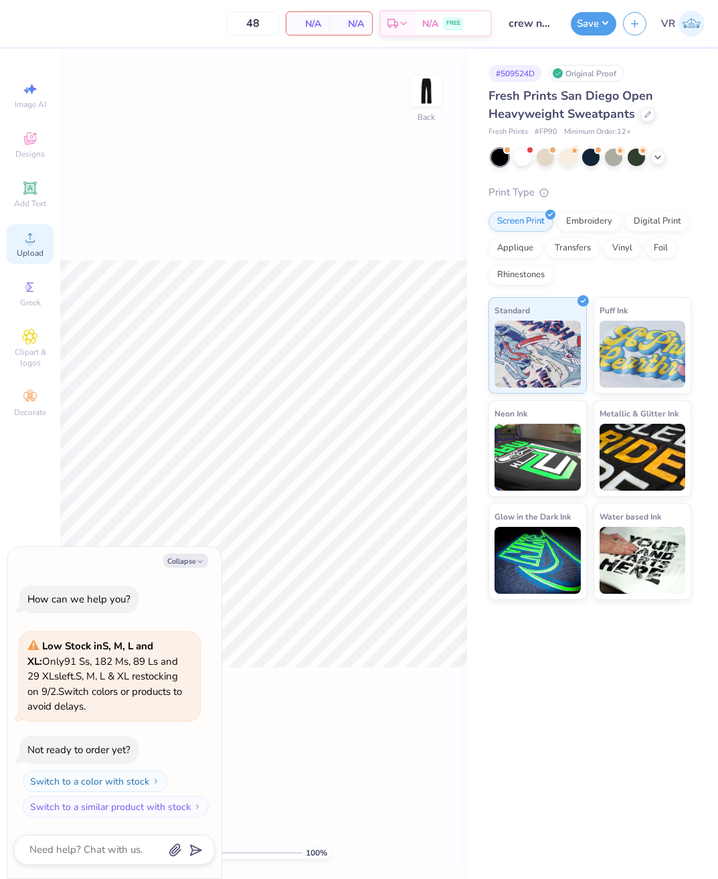
click at [28, 255] on span "Upload" at bounding box center [30, 253] width 27 height 11
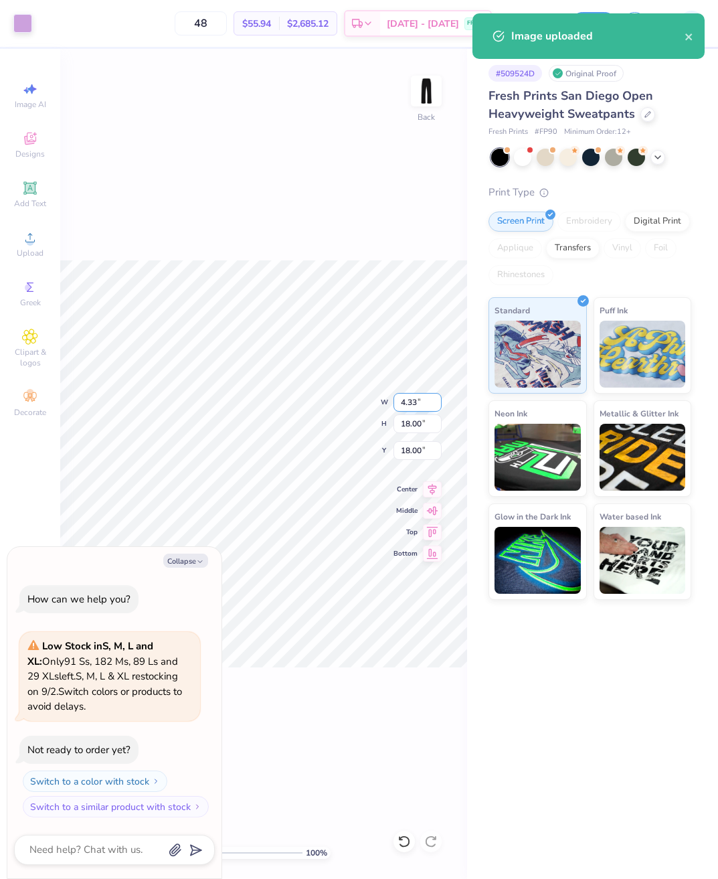
type textarea "x"
type input "13.41"
click at [416, 398] on input "4.33" at bounding box center [418, 402] width 48 height 19
type input "3.50"
type textarea "x"
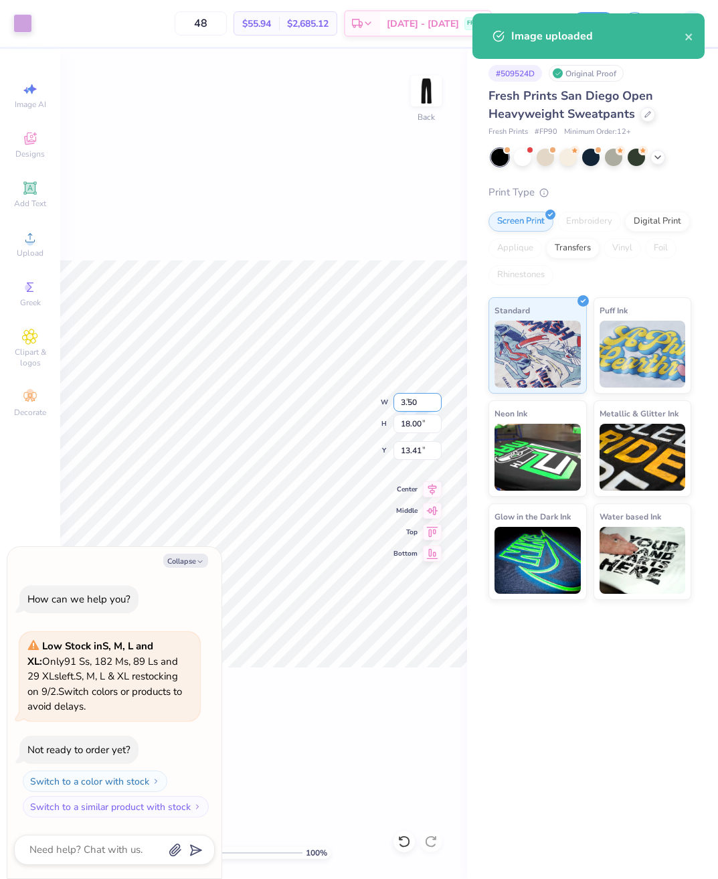
type input "14.54"
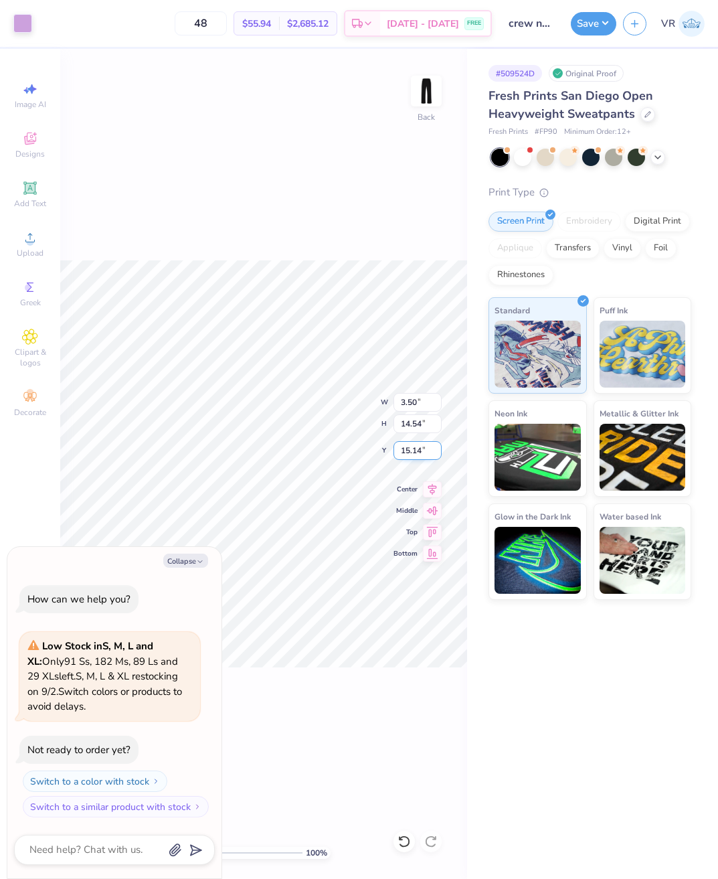
click at [421, 454] on input "15.14" at bounding box center [418, 450] width 48 height 19
type input "4"
type textarea "x"
type input "3"
type input "4.5"
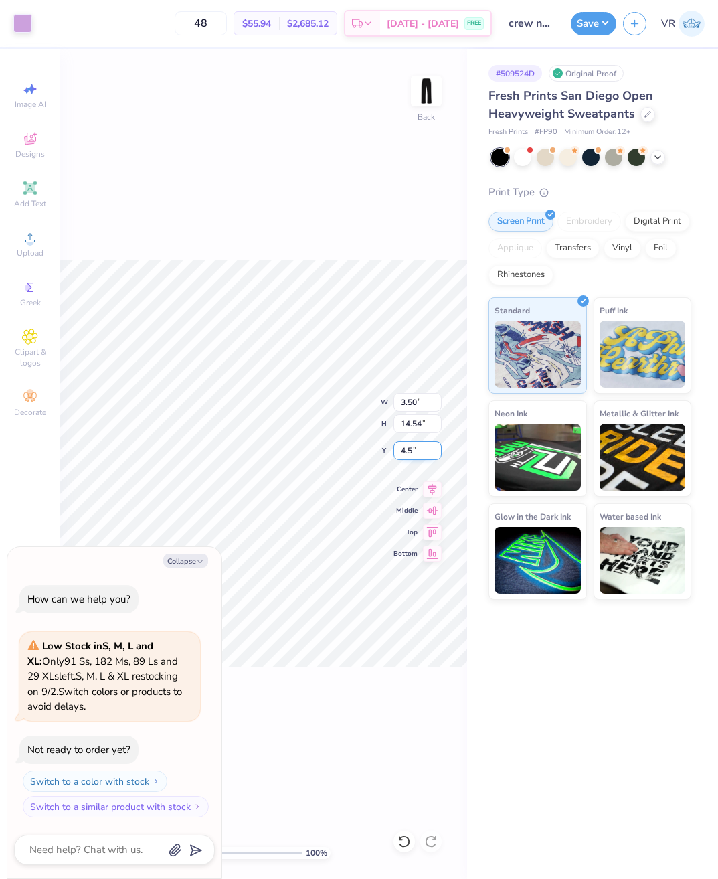
type textarea "x"
type input "4.50"
click at [388, 234] on div "100 % Back W 3.50 3.50 " H 14.54 14.54 " Y 4.50 4.50 " Center Middle Top Bottom" at bounding box center [263, 464] width 407 height 830
type textarea "x"
type input "12.46"
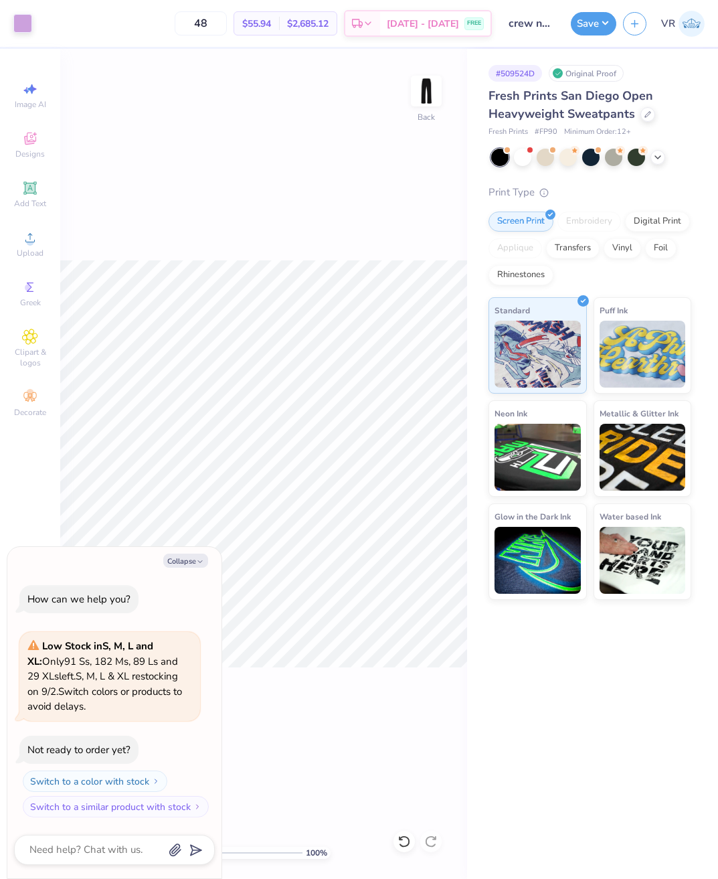
type textarea "x"
click at [429, 453] on input "12.46" at bounding box center [418, 450] width 48 height 19
drag, startPoint x: 424, startPoint y: 452, endPoint x: 396, endPoint y: 450, distance: 27.5
click at [396, 450] on input "12.46" at bounding box center [418, 450] width 48 height 19
type input "10"
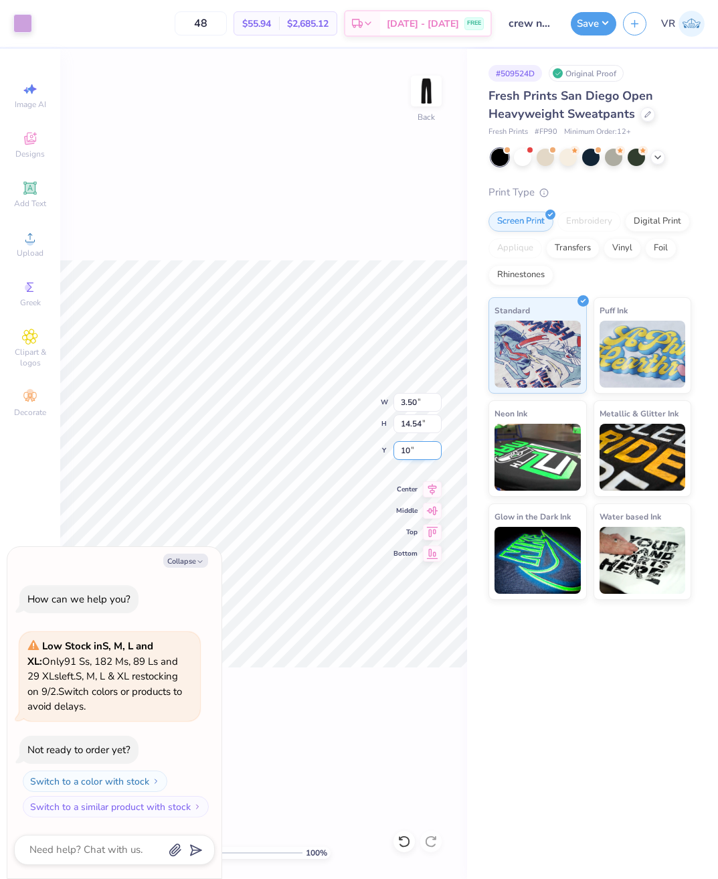
type textarea "x"
type input "10.00"
click at [186, 559] on button "Collapse" at bounding box center [185, 561] width 45 height 14
type textarea "x"
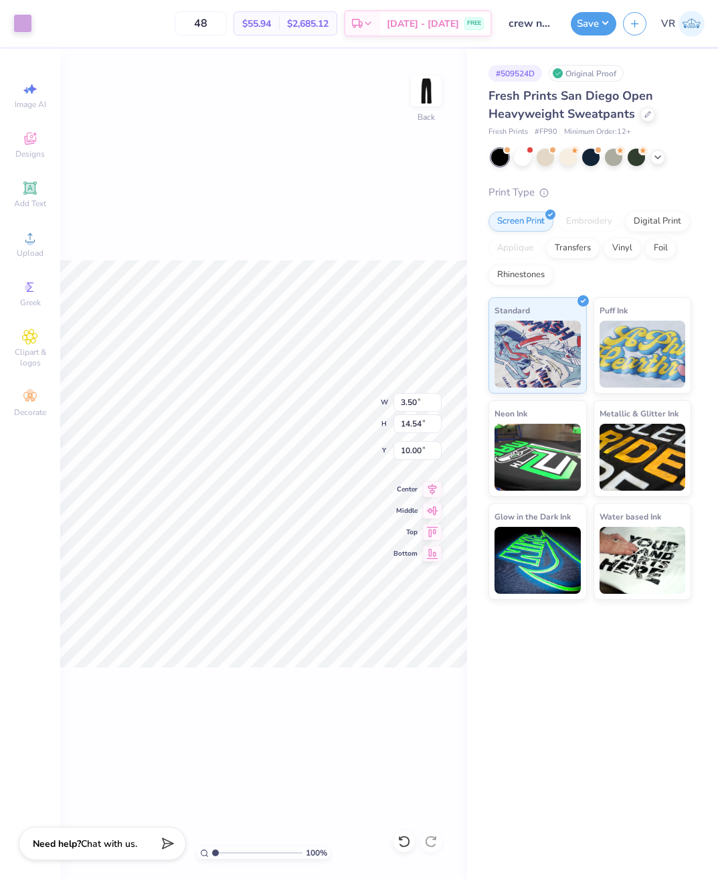
click at [334, 688] on div "100 % Back W 3.50 3.50 " H 14.54 14.54 " Y 10.00 10.00 " Center Middle Top Bott…" at bounding box center [263, 464] width 407 height 830
click at [412, 421] on input "14.54" at bounding box center [418, 423] width 48 height 19
type input "17"
type input "4.09"
type input "17.00"
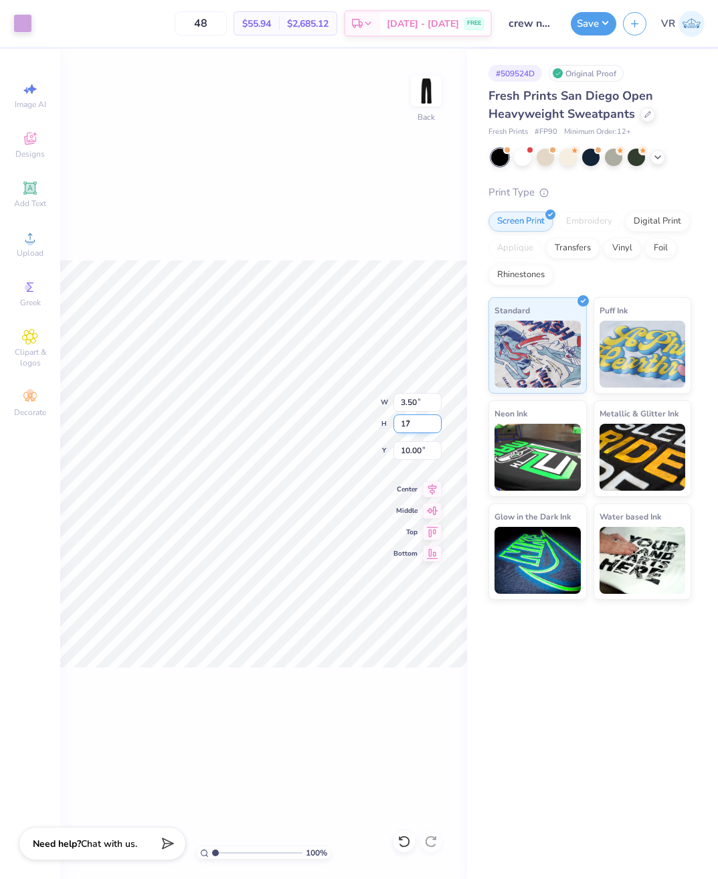
type input "8.77"
type input "3.50"
type input "14.54"
type input "10.00"
click at [390, 259] on div "100 % Back W 3.50 3.50 " H 14.54 14.54 " Y 10.00 10.00 " Center Middle Top Bott…" at bounding box center [263, 464] width 407 height 830
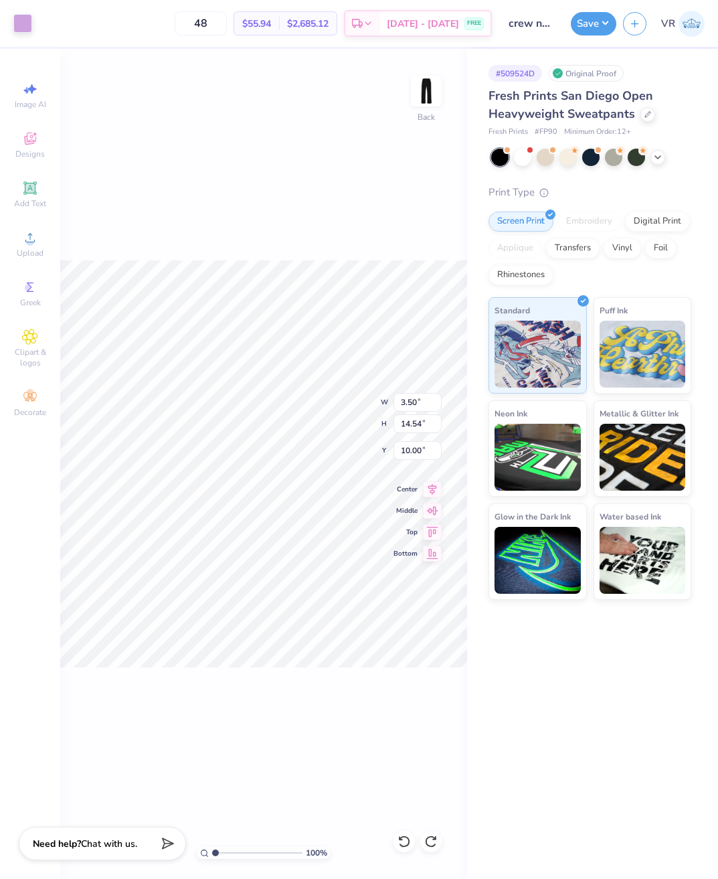
click at [389, 193] on div "100 % Back W 3.50 3.50 " H 14.54 14.54 " Y 10.00 10.00 " Center Middle Top Bott…" at bounding box center [263, 464] width 407 height 830
click at [583, 23] on button "Save" at bounding box center [594, 21] width 46 height 23
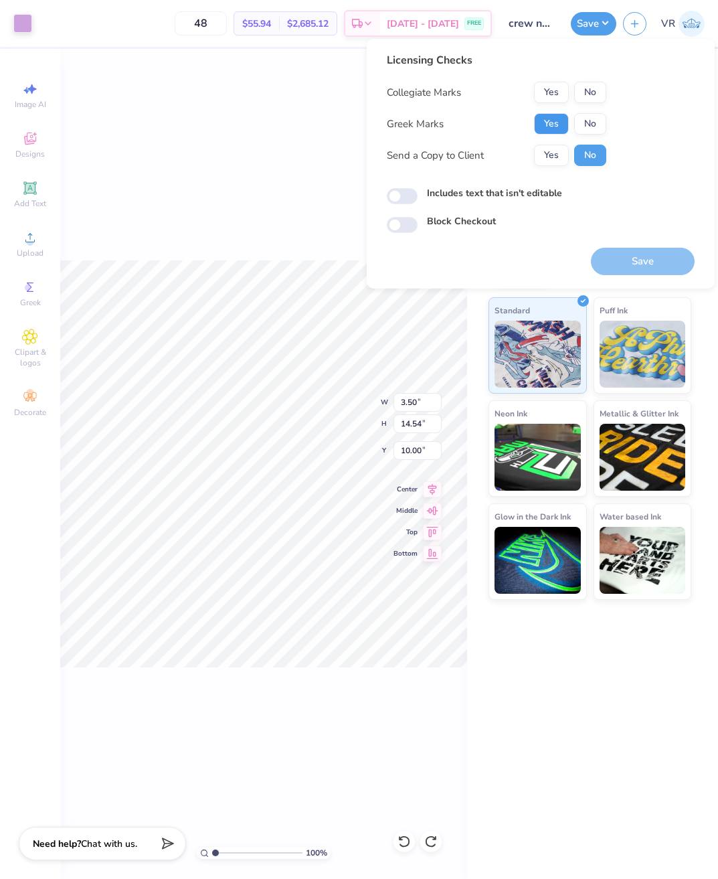
click at [547, 121] on button "Yes" at bounding box center [551, 123] width 35 height 21
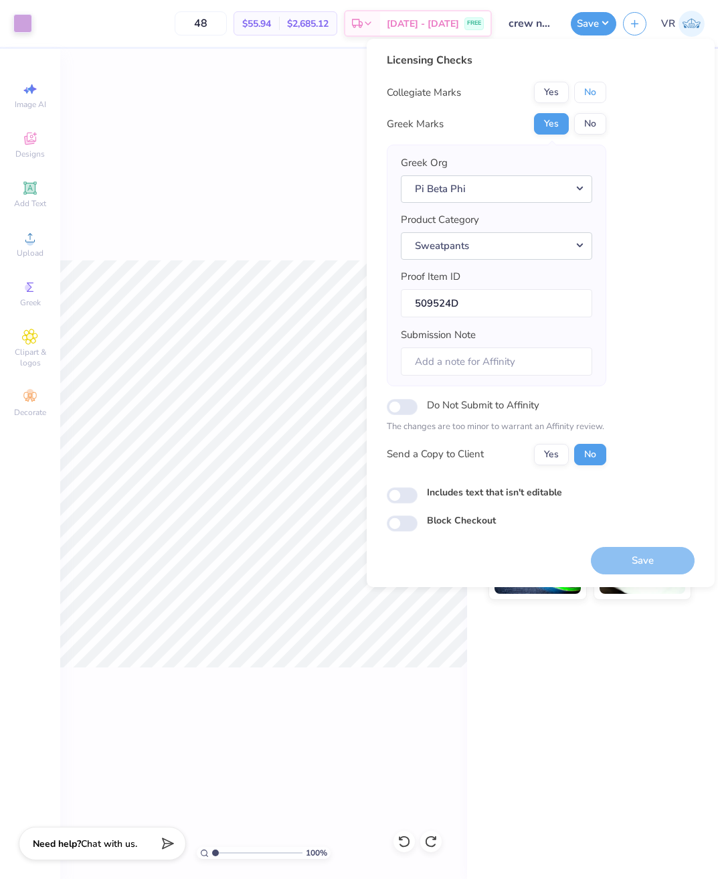
click at [582, 92] on button "No" at bounding box center [590, 92] width 32 height 21
click at [642, 558] on button "Save" at bounding box center [643, 560] width 104 height 27
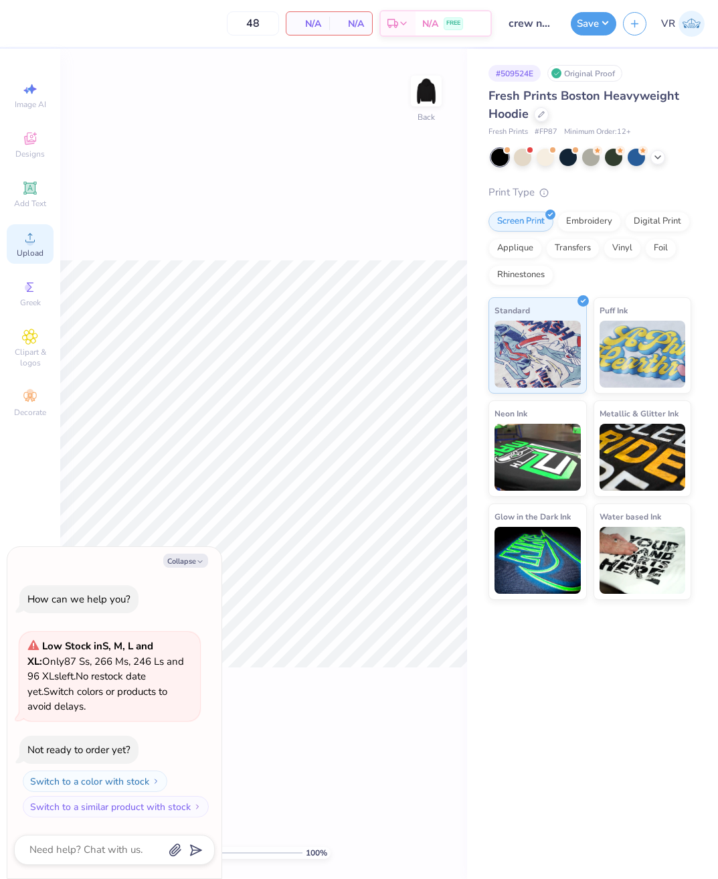
click at [25, 230] on icon at bounding box center [30, 238] width 16 height 16
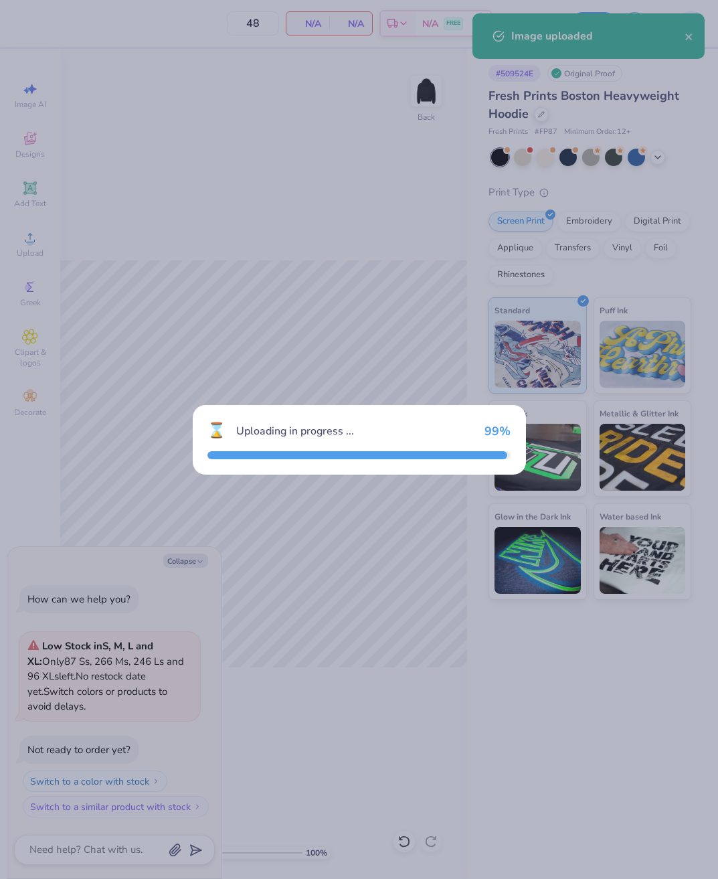
type textarea "x"
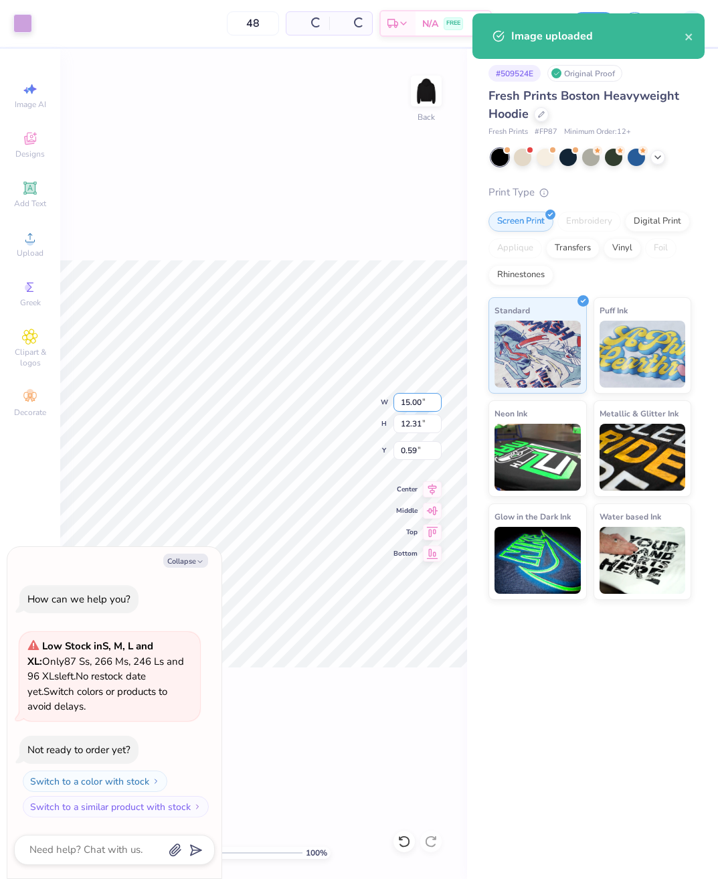
click at [422, 400] on input "15.00" at bounding box center [418, 402] width 48 height 19
type input "12"
type textarea "x"
type input "12.00"
type input "9.85"
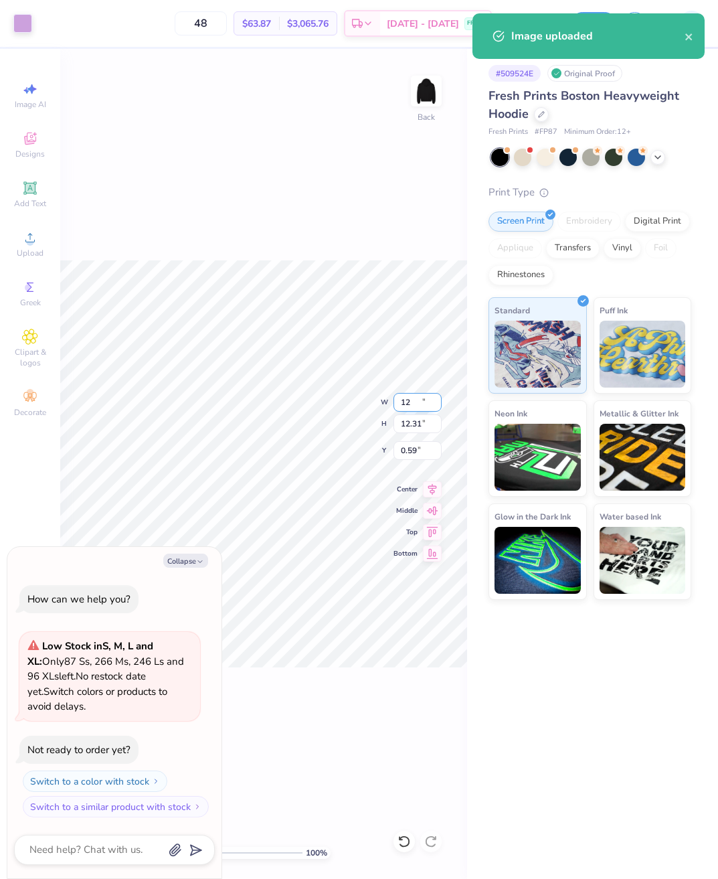
type input "1.82"
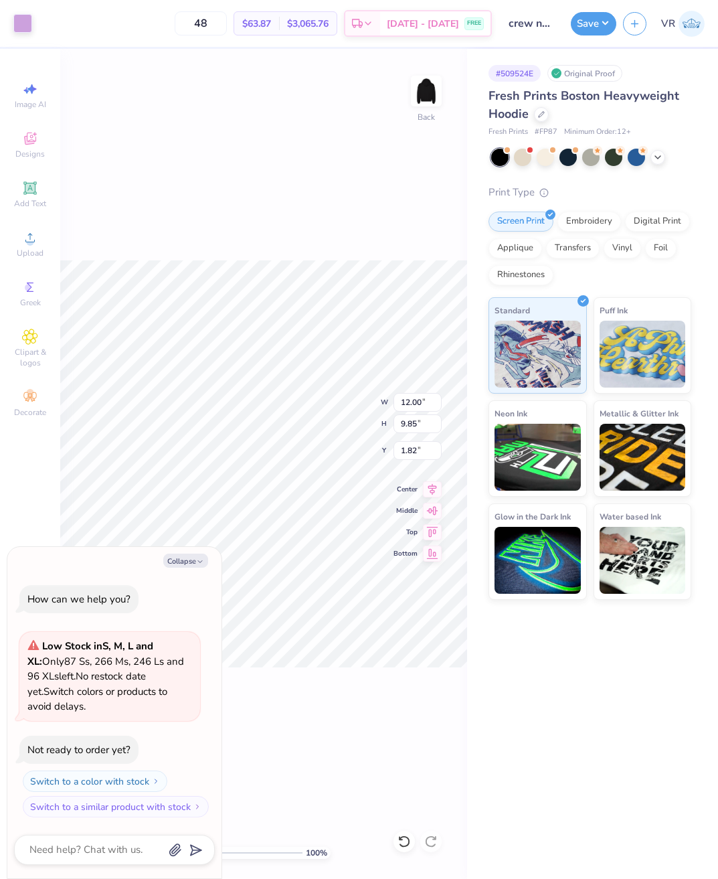
click at [376, 255] on div "100 % Back W 12.00 12.00 " H 9.85 9.85 " Y 1.82 1.82 " Center Middle Top Bottom" at bounding box center [263, 464] width 407 height 830
type textarea "x"
click at [412, 451] on input "1.82" at bounding box center [418, 450] width 48 height 19
type input "2"
type textarea "x"
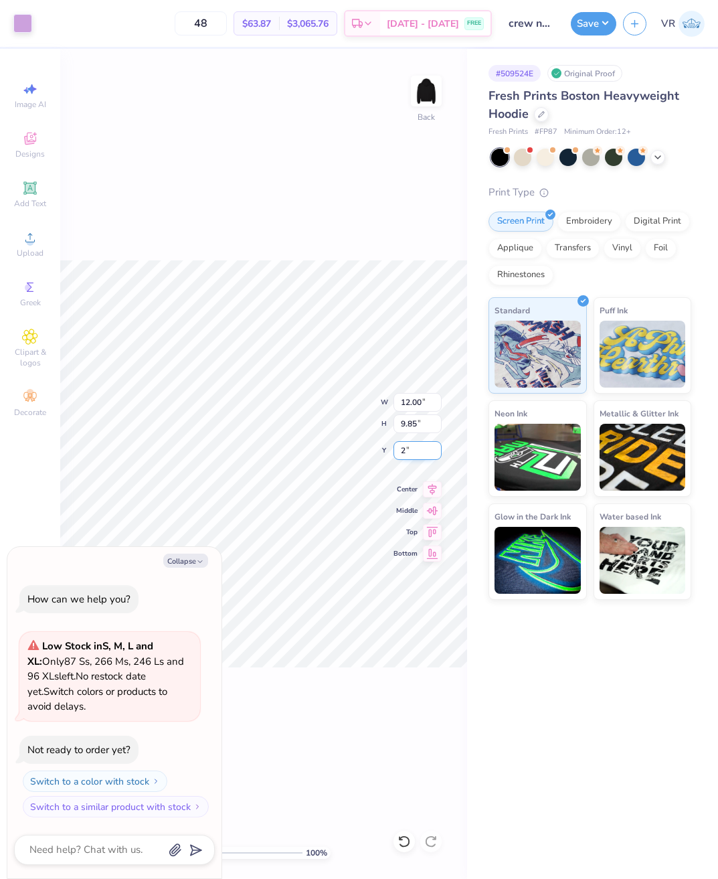
type input "2.00"
click at [366, 242] on div "100 % Back W 12.00 12.00 " H 9.85 9.85 " Y 2.00 2.00 " Center Middle Top Bottom" at bounding box center [263, 464] width 407 height 830
click at [592, 19] on button "Save" at bounding box center [594, 21] width 46 height 23
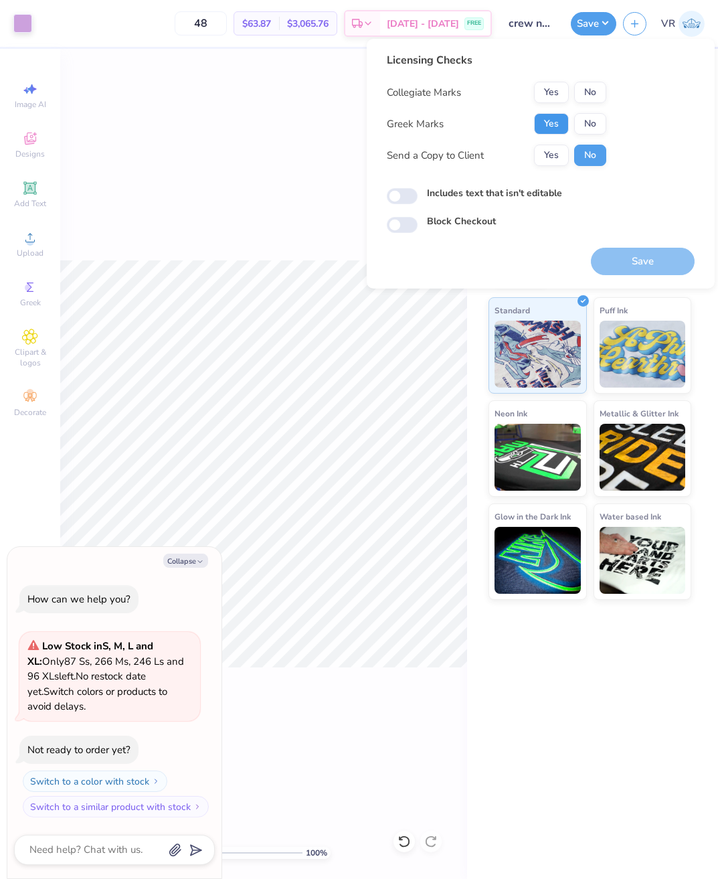
click at [554, 128] on button "Yes" at bounding box center [551, 123] width 35 height 21
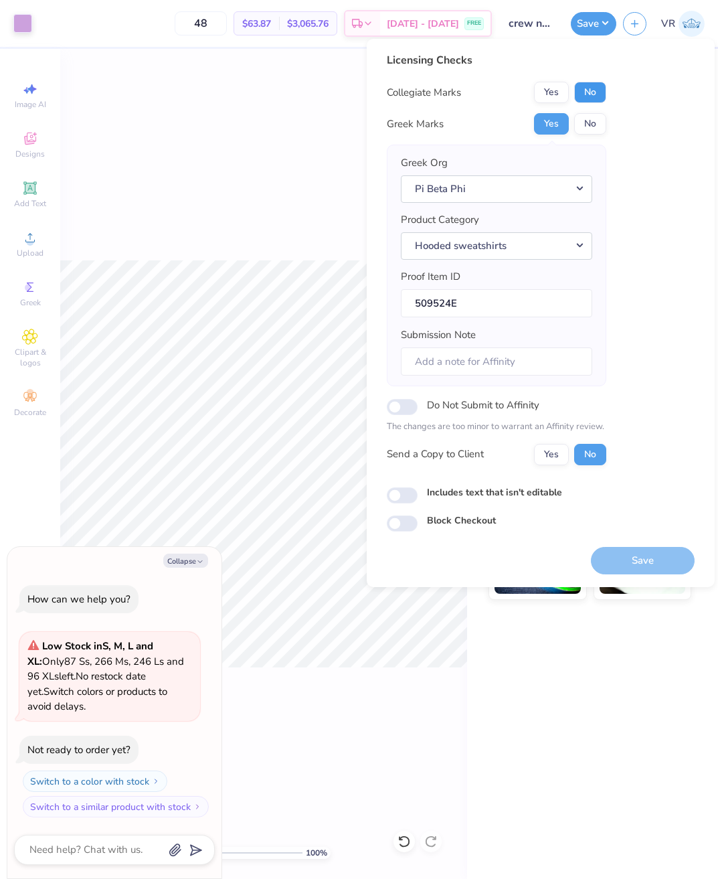
click at [586, 99] on button "No" at bounding box center [590, 92] width 32 height 21
click at [645, 562] on button "Save" at bounding box center [643, 560] width 104 height 27
click at [315, 135] on div "100 % Back" at bounding box center [263, 464] width 407 height 830
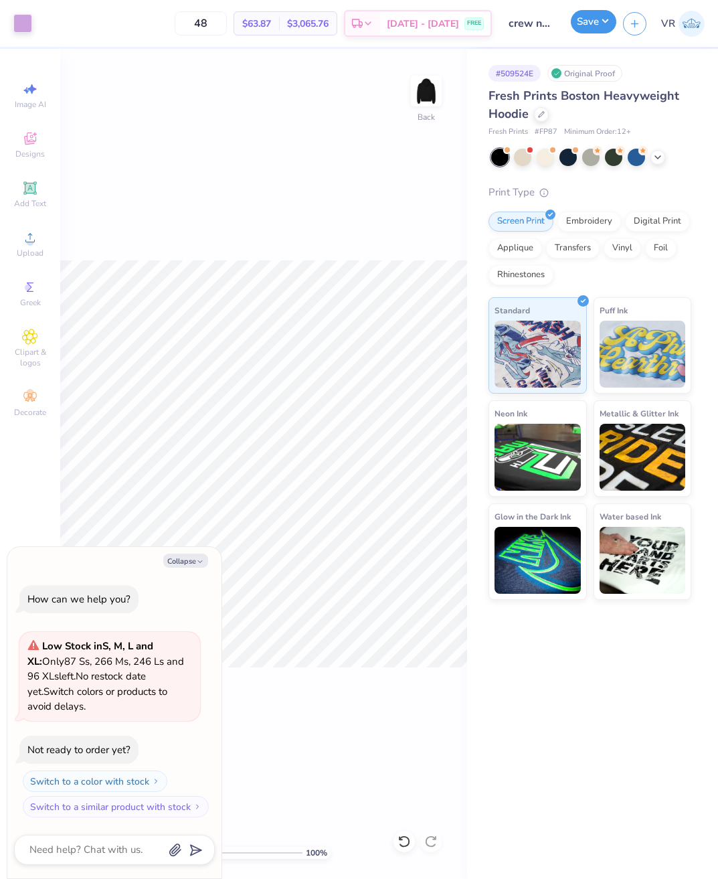
click at [596, 31] on button "Save" at bounding box center [594, 21] width 46 height 23
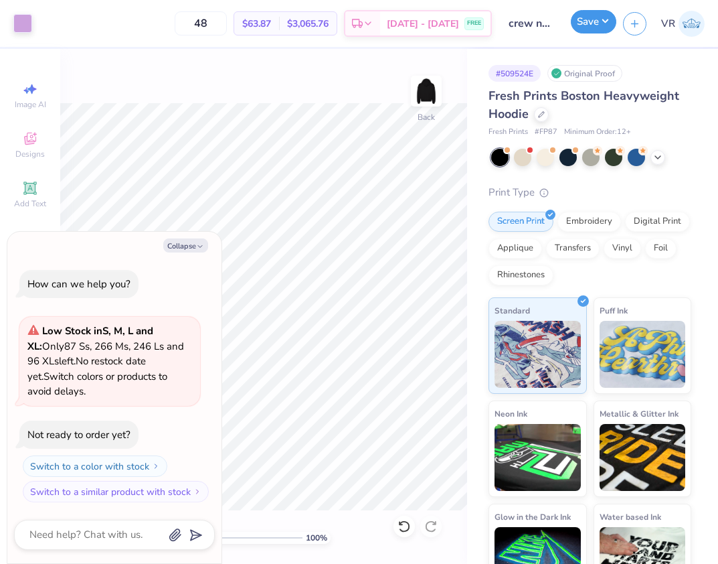
click at [590, 17] on button "Save" at bounding box center [594, 21] width 46 height 23
type textarea "x"
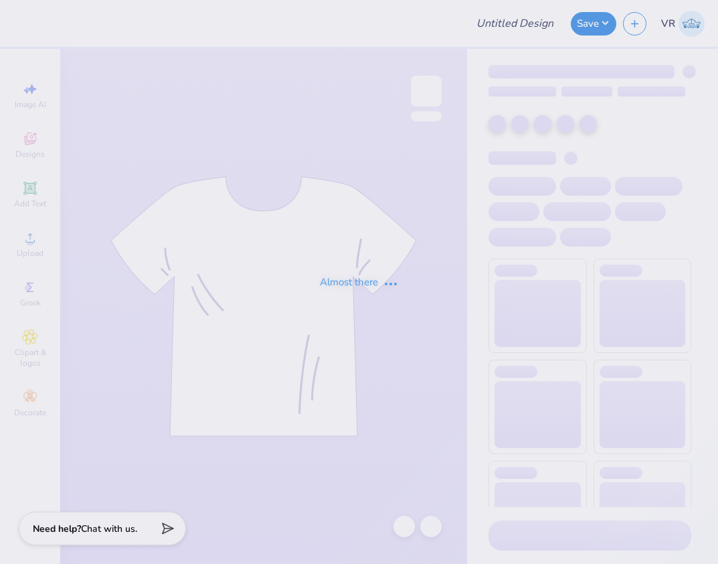
type input "crew neck"
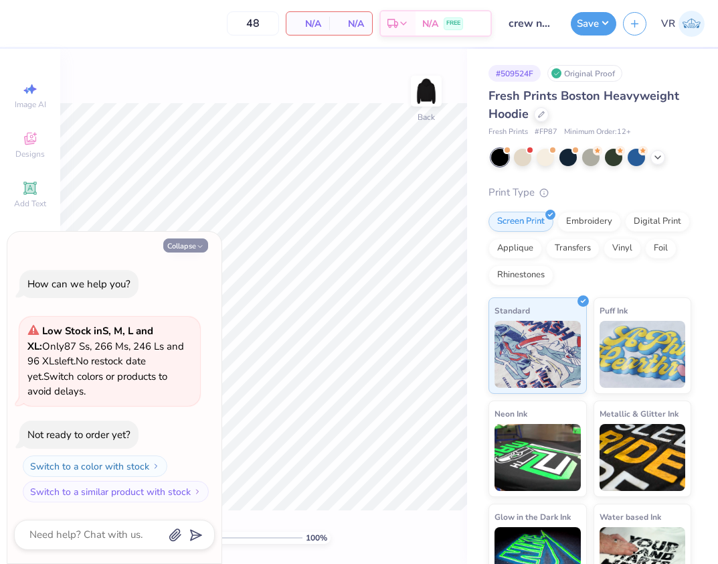
click at [178, 245] on button "Collapse" at bounding box center [185, 245] width 45 height 14
type textarea "x"
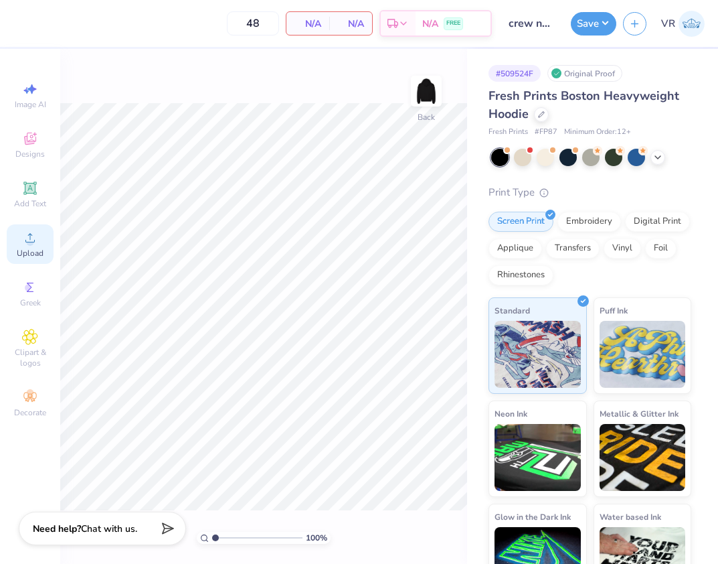
click at [17, 237] on div "Upload" at bounding box center [30, 243] width 47 height 39
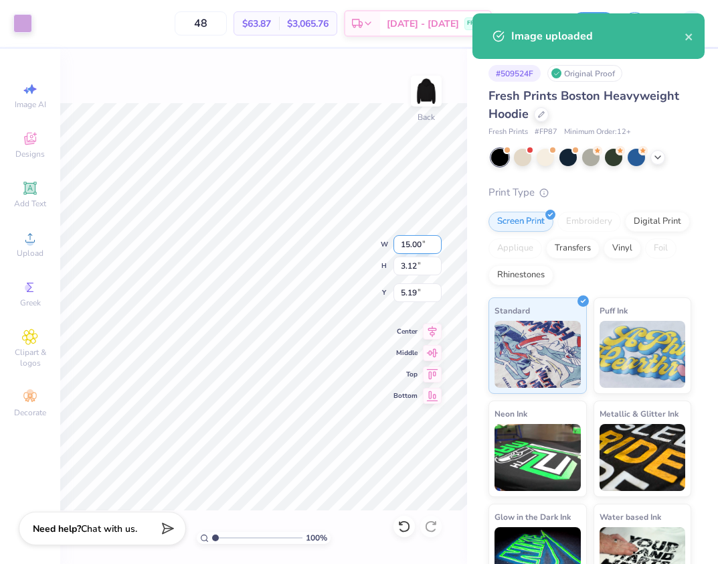
click at [418, 242] on input "15.00" at bounding box center [418, 244] width 48 height 19
type input "12.00"
type input "2.49"
click at [418, 292] on input "5.50" at bounding box center [418, 292] width 48 height 19
type input "3.00"
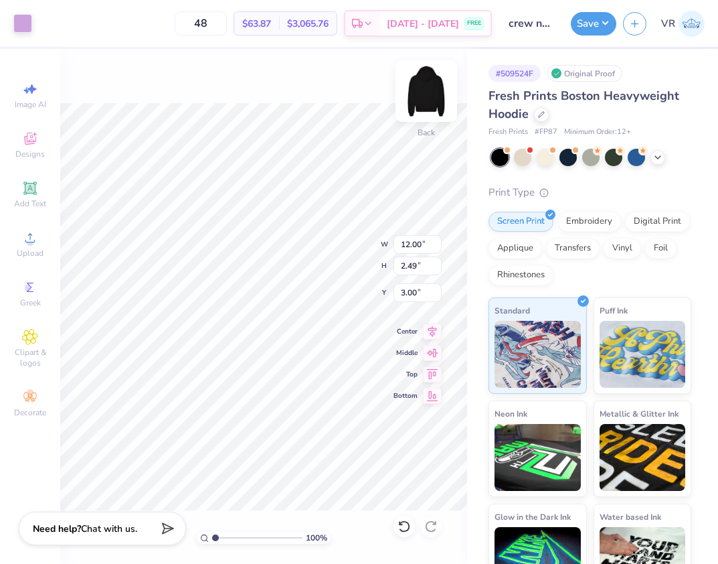
click at [416, 97] on img at bounding box center [427, 91] width 54 height 54
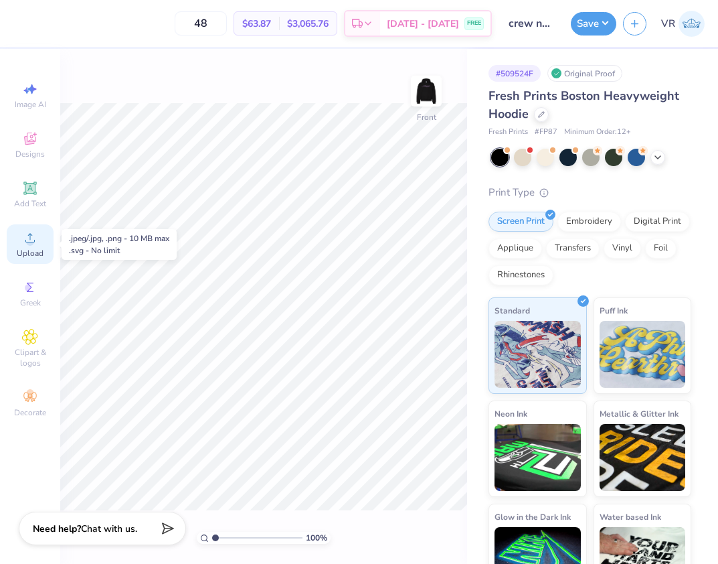
click at [29, 240] on circle at bounding box center [29, 241] width 7 height 7
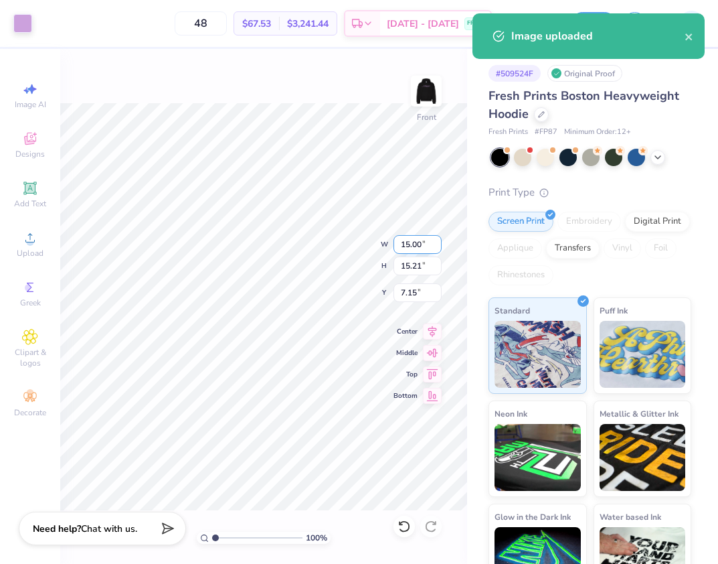
click at [416, 242] on input "15.00" at bounding box center [418, 244] width 48 height 19
type input "12.50"
type input "12.67"
click at [418, 294] on input "8.41" at bounding box center [418, 292] width 48 height 19
type input "5.00"
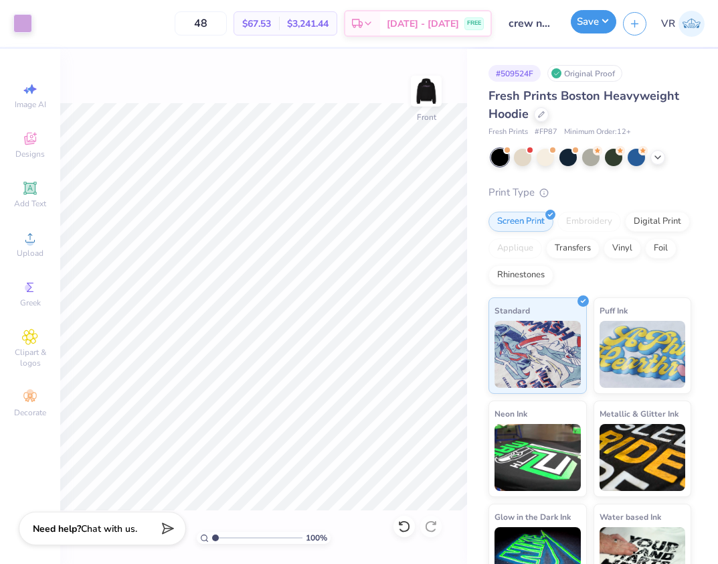
click at [590, 23] on button "Save" at bounding box center [594, 21] width 46 height 23
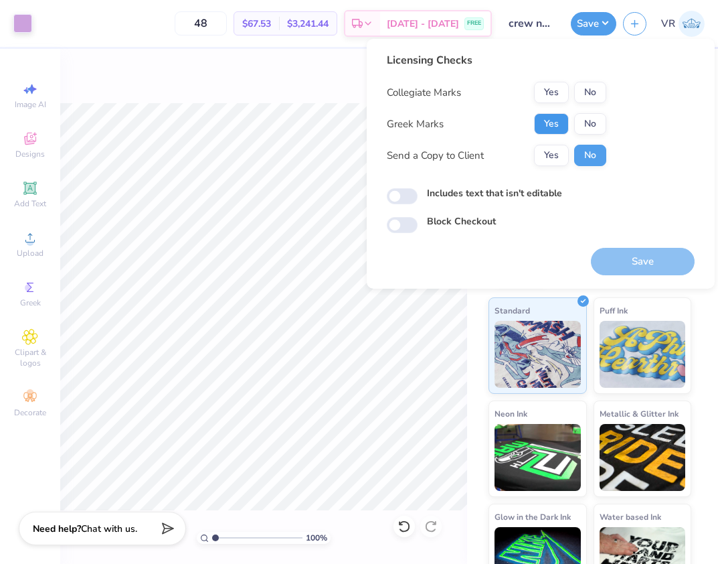
click at [558, 125] on button "Yes" at bounding box center [551, 123] width 35 height 21
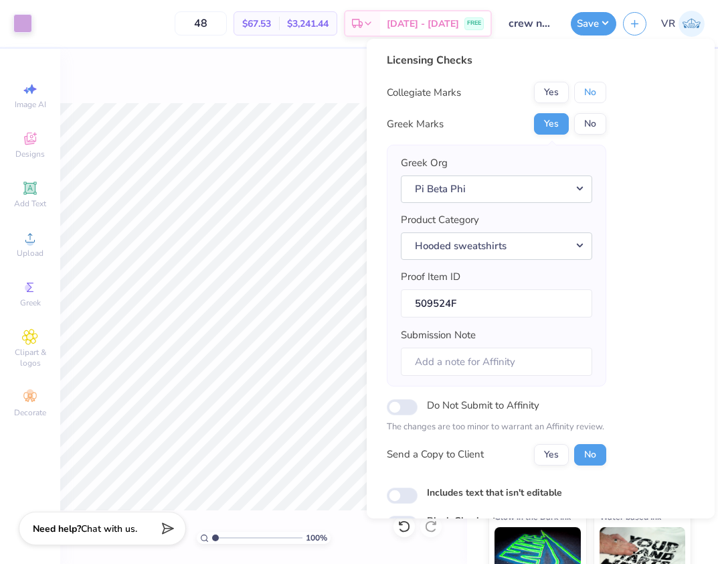
click at [579, 96] on button "No" at bounding box center [590, 92] width 32 height 21
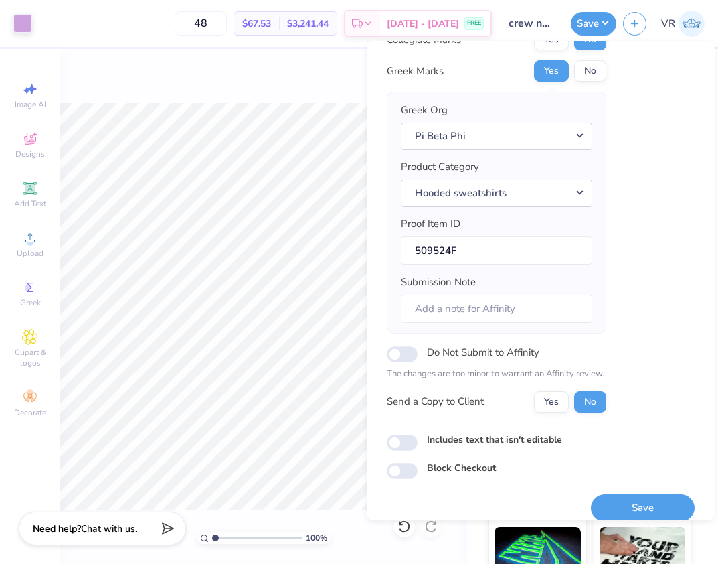
scroll to position [69, 0]
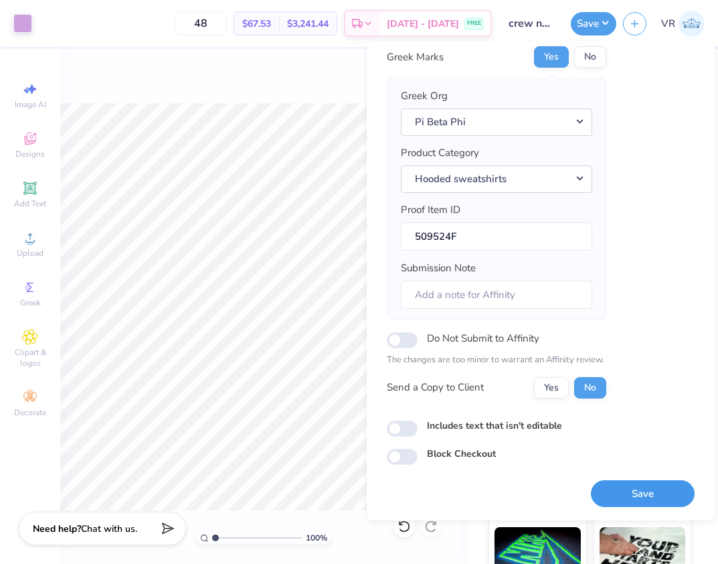
click at [621, 487] on button "Save" at bounding box center [643, 493] width 104 height 27
